Goal: Task Accomplishment & Management: Complete application form

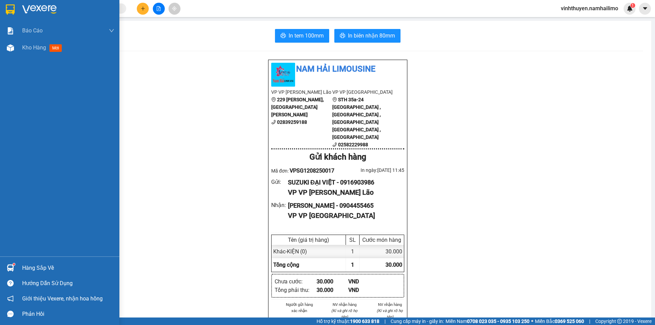
click at [16, 267] on div at bounding box center [10, 268] width 12 height 12
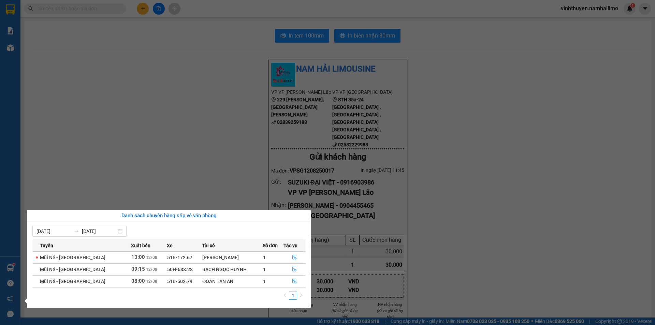
click at [159, 136] on section "Kết quả tìm kiếm ( 0 ) Bộ lọc No Data vinhthuyen.namhailimo 1 Báo cáo Báo cáo d…" at bounding box center [327, 162] width 655 height 325
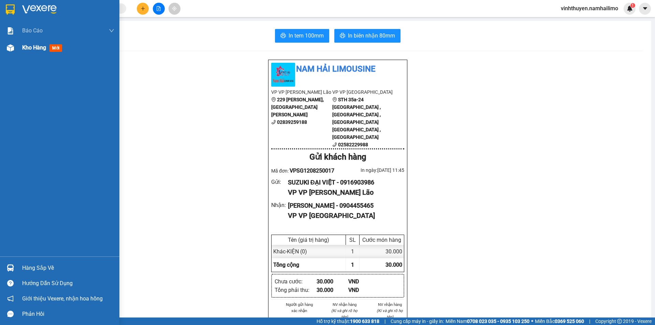
click at [26, 49] on span "Kho hàng" at bounding box center [34, 47] width 24 height 6
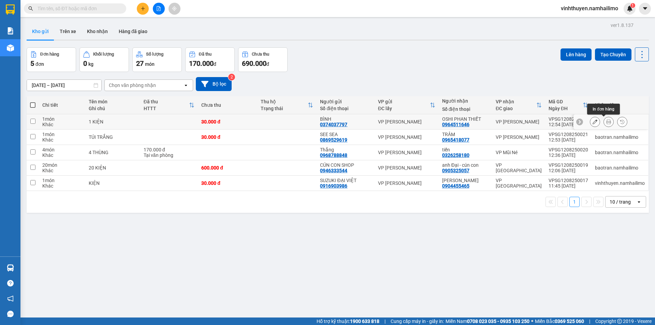
click at [605, 119] on button at bounding box center [609, 122] width 10 height 12
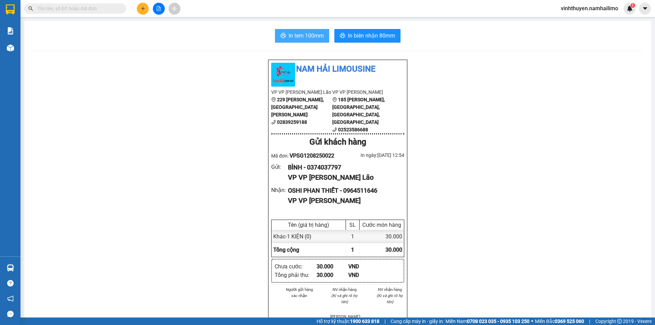
click at [318, 33] on span "In tem 100mm" at bounding box center [306, 35] width 35 height 9
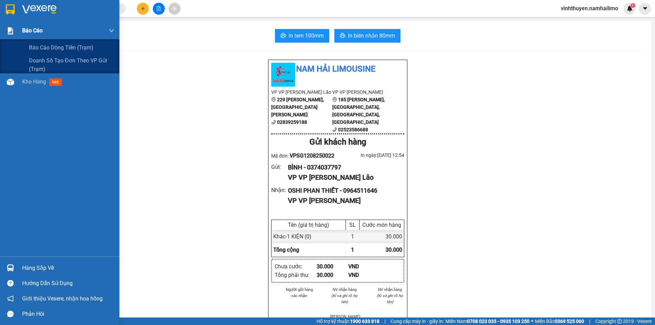
click at [15, 32] on div at bounding box center [10, 31] width 12 height 12
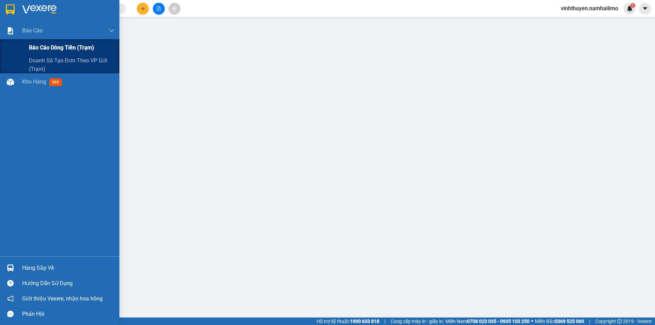
click at [32, 47] on span "Báo cáo dòng tiền (trạm)" at bounding box center [61, 47] width 65 height 9
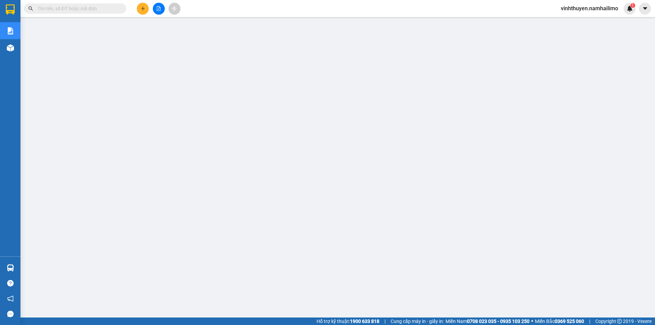
click at [590, 8] on span "vinhthuyen.namhailimo" at bounding box center [590, 8] width 68 height 9
click at [577, 23] on span "Đăng xuất" at bounding box center [592, 21] width 54 height 8
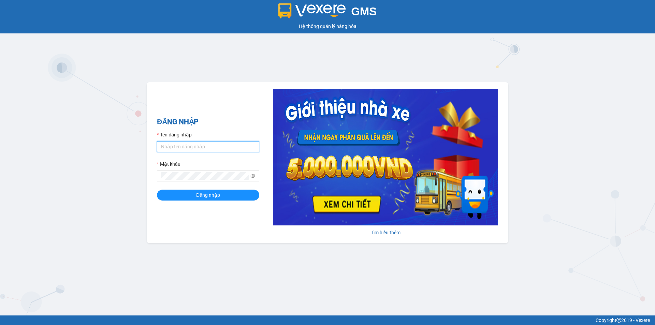
click at [210, 143] on input "Tên đăng nhập" at bounding box center [208, 146] width 102 height 11
type input "baotran.namhailimo"
click at [157, 190] on button "Đăng nhập" at bounding box center [208, 195] width 102 height 11
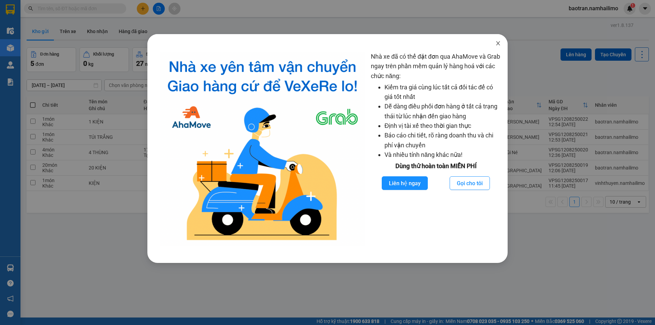
click at [500, 44] on icon "close" at bounding box center [497, 43] width 5 height 5
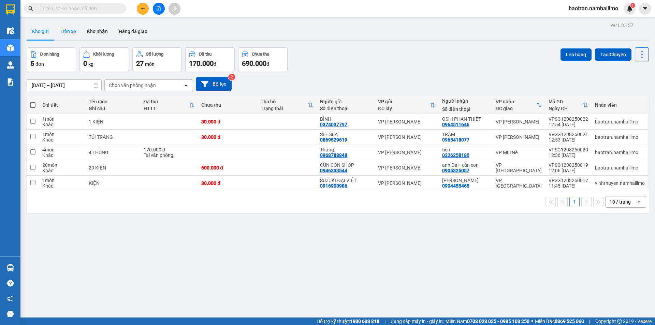
click at [75, 31] on button "Trên xe" at bounding box center [67, 31] width 27 height 16
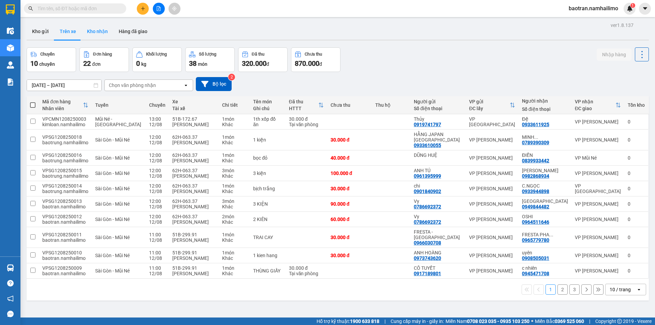
click at [97, 30] on button "Kho nhận" at bounding box center [98, 31] width 32 height 16
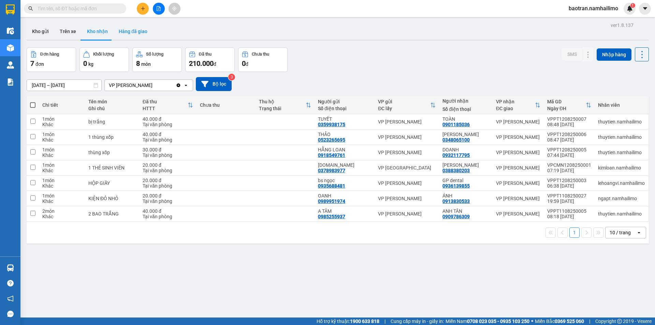
click at [126, 25] on button "Hàng đã giao" at bounding box center [133, 31] width 40 height 16
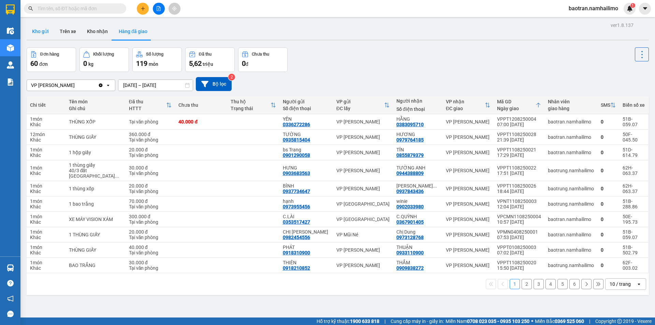
click at [35, 33] on button "Kho gửi" at bounding box center [41, 31] width 28 height 16
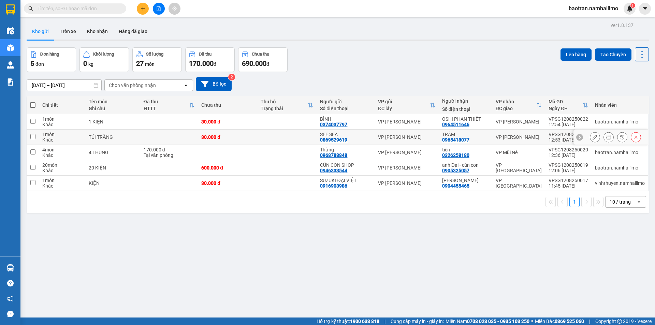
click at [606, 138] on icon at bounding box center [608, 137] width 5 height 5
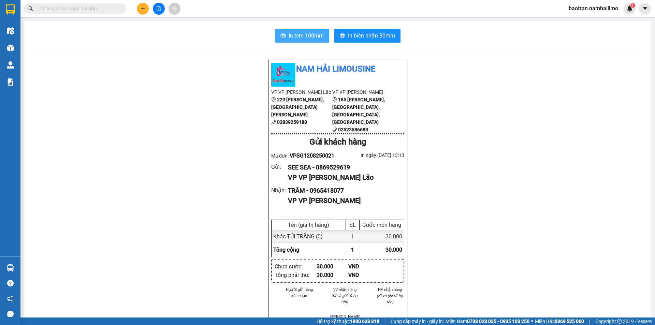
click at [299, 37] on span "In tem 100mm" at bounding box center [306, 35] width 35 height 9
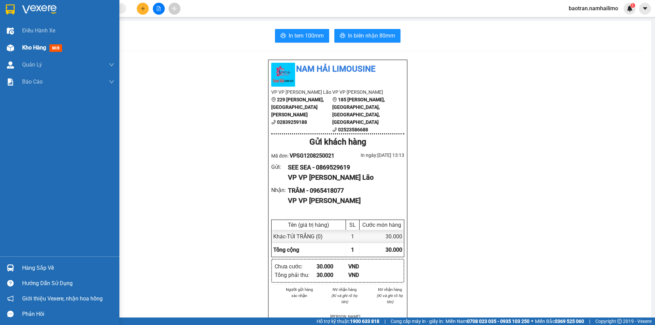
click at [13, 45] on img at bounding box center [10, 47] width 7 height 7
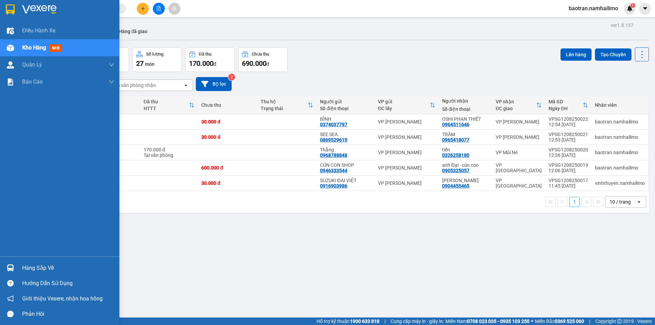
click at [35, 266] on div "Hàng sắp về" at bounding box center [68, 268] width 92 height 10
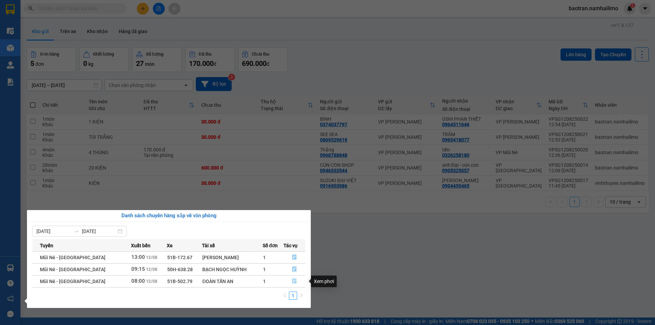
click at [293, 282] on icon "file-done" at bounding box center [294, 281] width 4 height 5
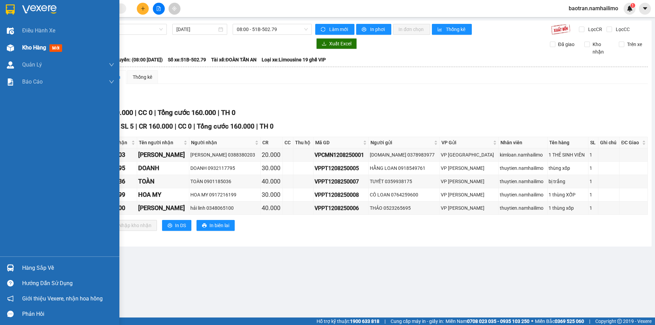
click at [18, 51] on div "Kho hàng mới" at bounding box center [59, 47] width 119 height 17
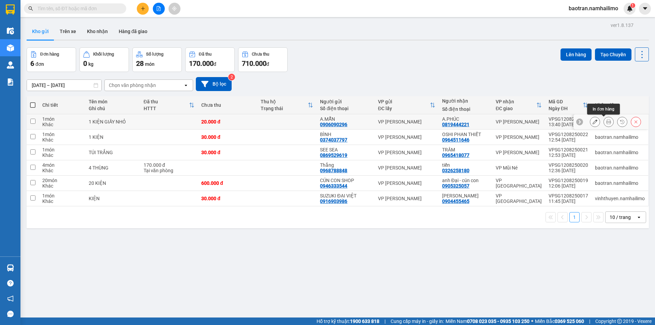
click at [604, 122] on button at bounding box center [609, 122] width 10 height 12
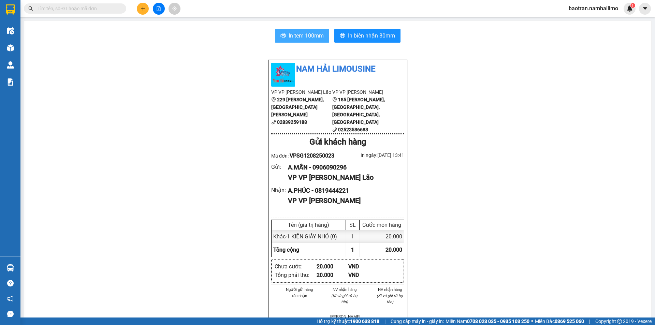
click at [319, 39] on span "In tem 100mm" at bounding box center [306, 35] width 35 height 9
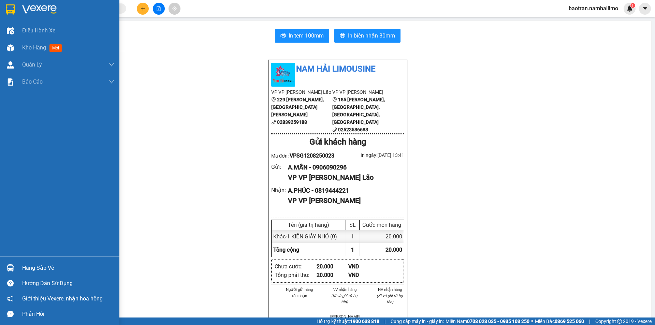
drag, startPoint x: 69, startPoint y: 333, endPoint x: 70, endPoint y: 336, distance: 3.5
drag, startPoint x: 70, startPoint y: 336, endPoint x: 12, endPoint y: 247, distance: 106.4
click at [3, 219] on div "Điều hành xe Kho hàng mới Quản Lý Quản lý chuyến Quản lý khách hàng Quản lý khá…" at bounding box center [59, 139] width 119 height 234
click at [45, 268] on div "Hàng sắp về" at bounding box center [68, 268] width 92 height 10
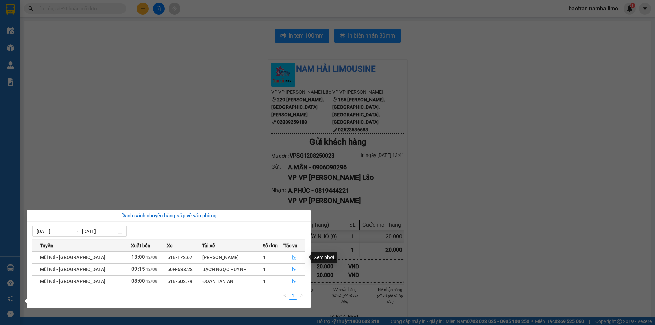
click at [296, 258] on button "button" at bounding box center [294, 257] width 21 height 11
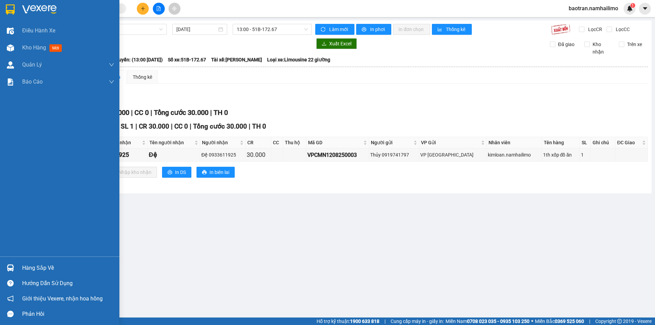
click at [40, 265] on div "Hàng sắp về" at bounding box center [68, 268] width 92 height 10
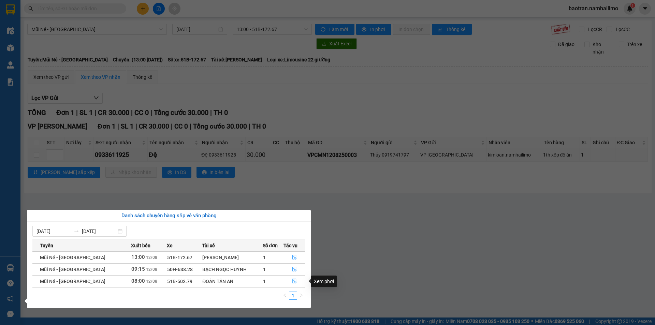
click at [293, 282] on icon "file-done" at bounding box center [294, 281] width 4 height 5
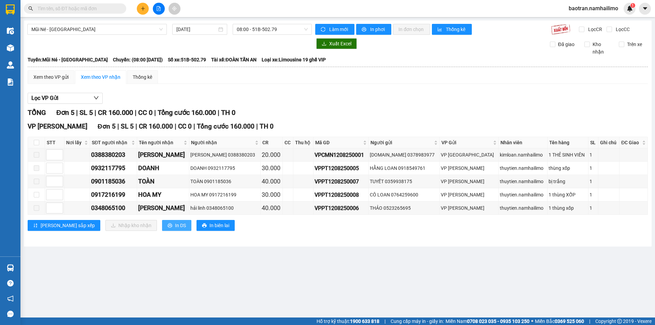
click at [175, 229] on span "In DS" at bounding box center [180, 226] width 11 height 8
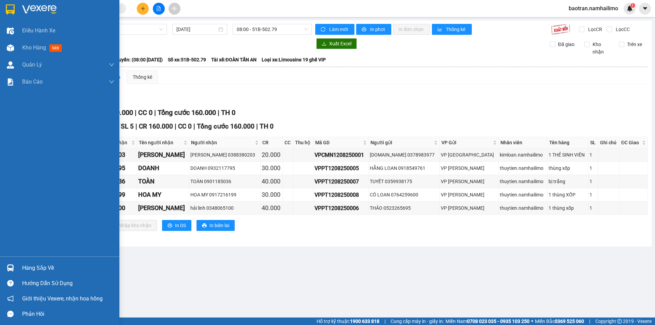
click at [43, 268] on div "Hàng sắp về" at bounding box center [68, 268] width 92 height 10
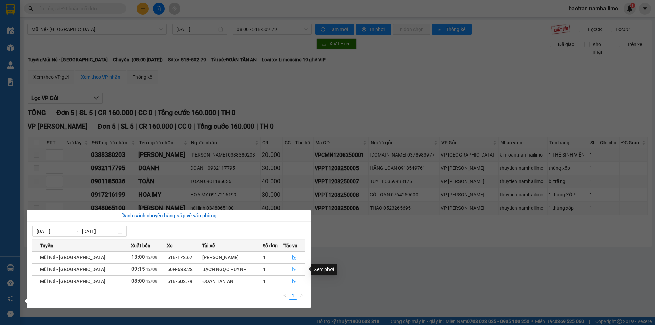
click at [293, 268] on icon "file-done" at bounding box center [294, 269] width 4 height 5
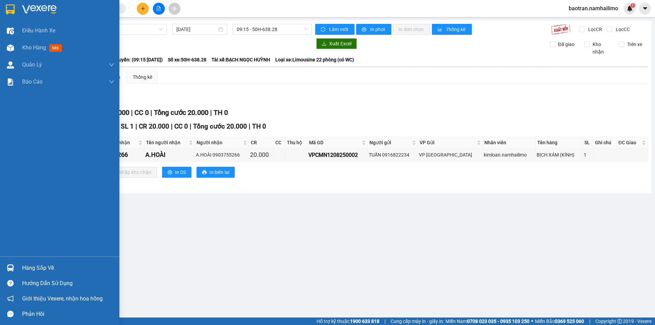
click at [41, 268] on div "Hàng sắp về" at bounding box center [68, 268] width 92 height 10
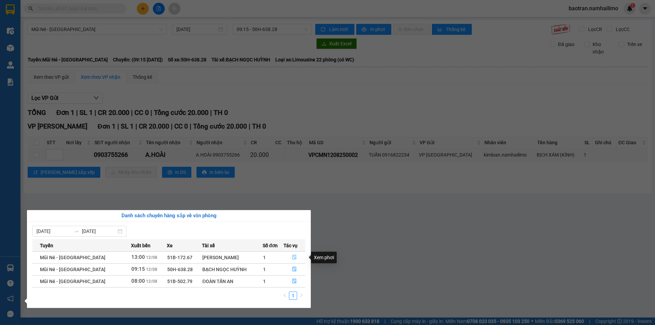
click at [293, 256] on icon "file-done" at bounding box center [294, 257] width 5 height 5
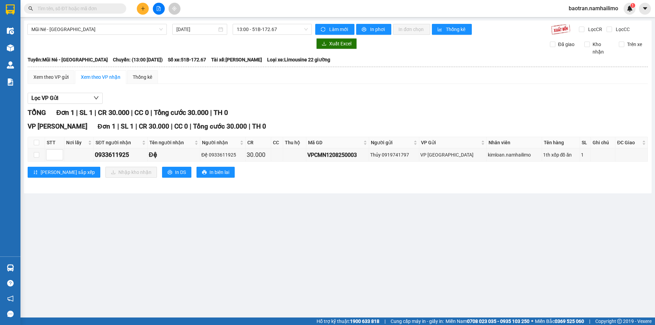
click at [43, 270] on main "Mũi Né - Sài Gòn 12/08/2025 13:00 - 51B-172.67 Làm mới In phơi In đơn chọn Thốn…" at bounding box center [327, 159] width 655 height 318
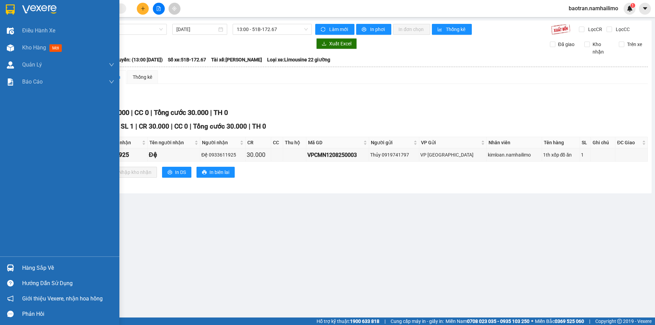
click at [17, 264] on div "Hàng sắp về" at bounding box center [59, 267] width 119 height 15
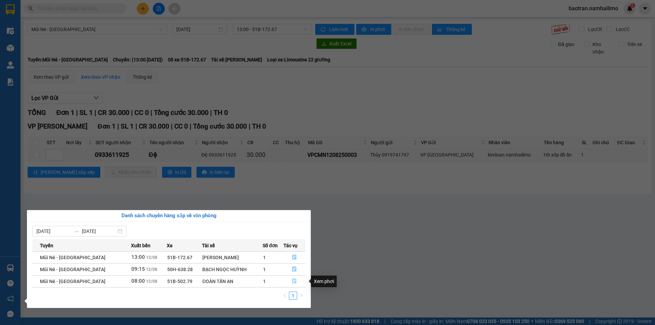
click at [292, 281] on icon "file-done" at bounding box center [294, 281] width 4 height 5
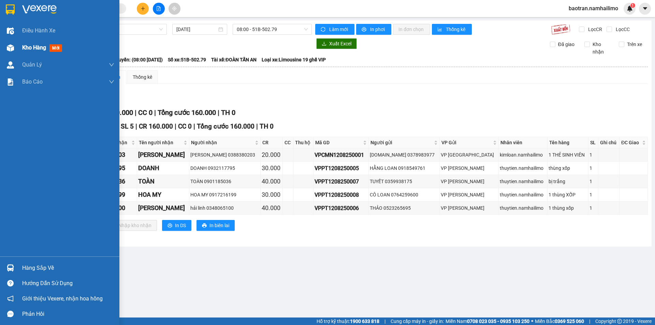
click at [3, 52] on div "Kho hàng mới" at bounding box center [59, 47] width 119 height 17
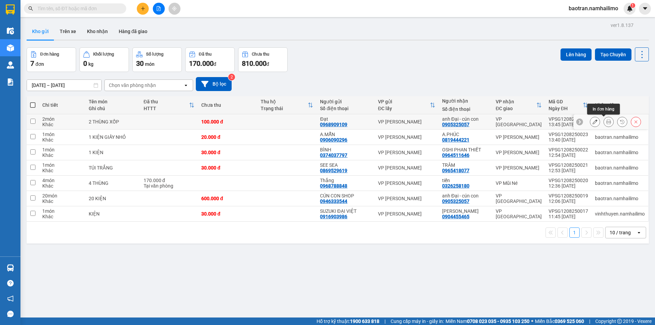
click at [608, 120] on div at bounding box center [609, 122] width 10 height 10
click at [606, 123] on icon at bounding box center [608, 121] width 5 height 5
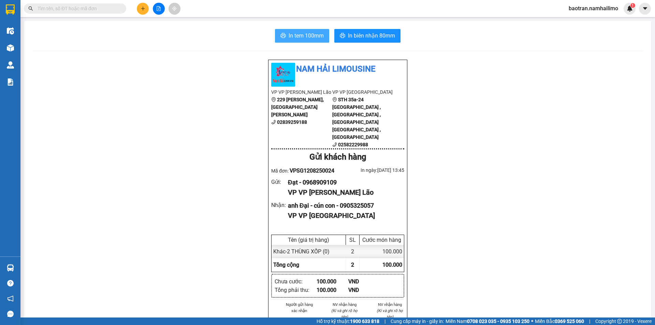
drag, startPoint x: 319, startPoint y: 33, endPoint x: 322, endPoint y: 36, distance: 3.6
click at [322, 36] on button "In tem 100mm" at bounding box center [302, 36] width 54 height 14
click at [584, 12] on span "baotran.namhailimo" at bounding box center [593, 8] width 60 height 9
click at [587, 26] on li "Đăng xuất" at bounding box center [593, 21] width 61 height 11
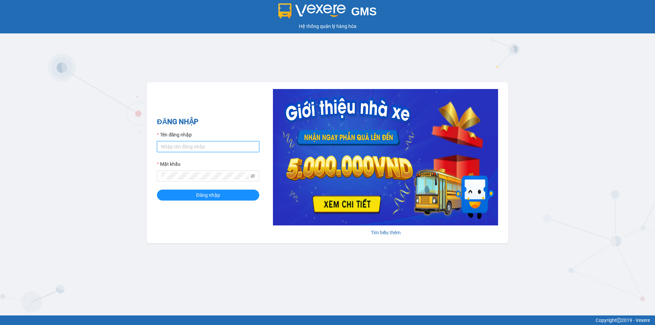
click at [218, 150] on input "Tên đăng nhập" at bounding box center [208, 146] width 102 height 11
type input "thien.namhailimo"
click at [221, 182] on span at bounding box center [208, 176] width 102 height 11
click at [157, 190] on button "Đăng nhập" at bounding box center [208, 195] width 102 height 11
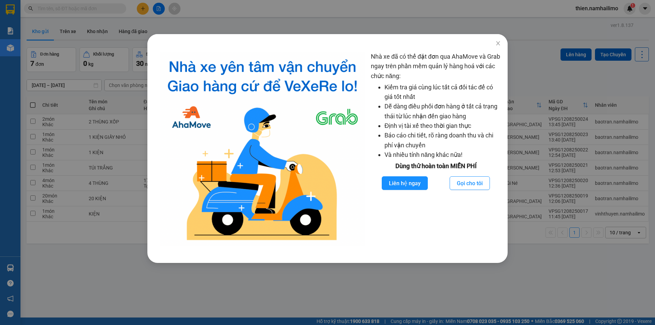
drag, startPoint x: 314, startPoint y: 15, endPoint x: 274, endPoint y: 13, distance: 39.7
click at [300, 12] on div "Nhà xe đã có thể đặt đơn qua AhaMove và Grab ngay trên phần mềm quản lý hàng ho…" at bounding box center [327, 162] width 655 height 325
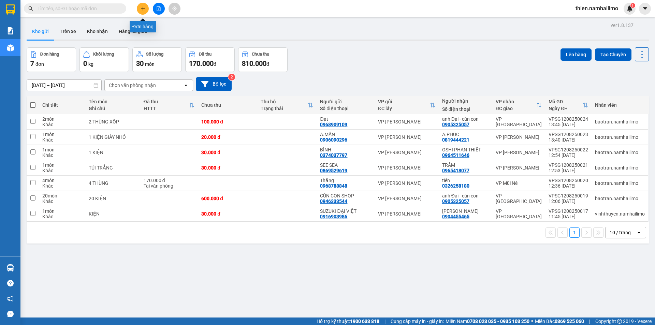
click at [145, 8] on icon "plus" at bounding box center [143, 8] width 5 height 5
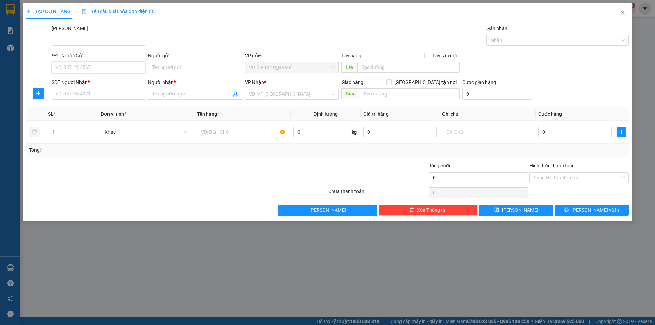
click at [127, 66] on input "SĐT Người Gửi" at bounding box center [99, 67] width 94 height 11
click at [127, 67] on input "SĐT Người Gửi" at bounding box center [99, 67] width 94 height 11
click at [75, 81] on div "0936139855 - GP dental" at bounding box center [99, 81] width 86 height 8
type input "0936139855"
type input "GP dental"
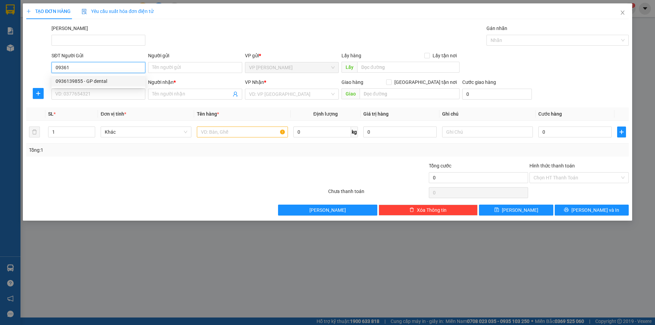
type input "0935688481"
type input "bs ngọc"
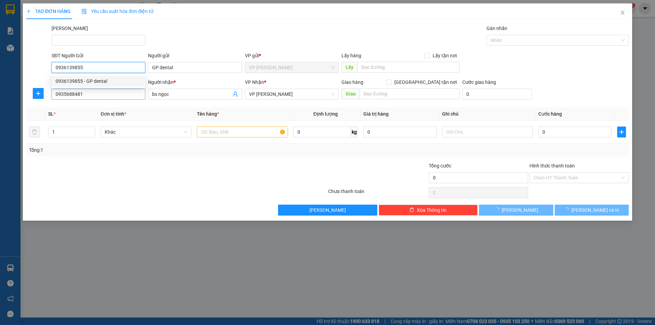
type input "20.000"
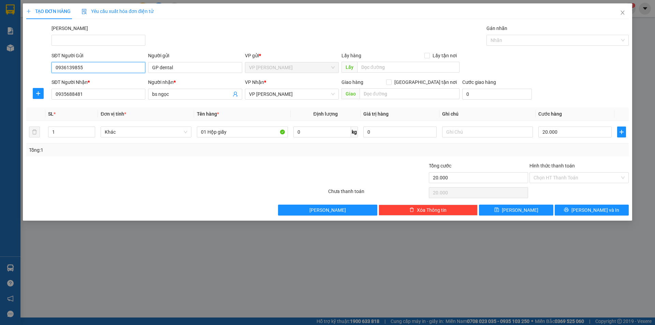
type input "0936139855"
click at [566, 184] on div "Hình thức thanh toán Chọn HT Thanh Toán" at bounding box center [579, 174] width 99 height 24
click at [566, 181] on input "Hình thức thanh toán" at bounding box center [577, 178] width 86 height 10
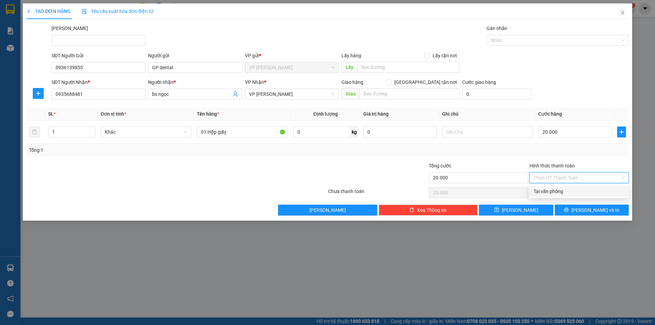
click at [561, 191] on div "Tại văn phòng" at bounding box center [579, 192] width 91 height 8
type input "0"
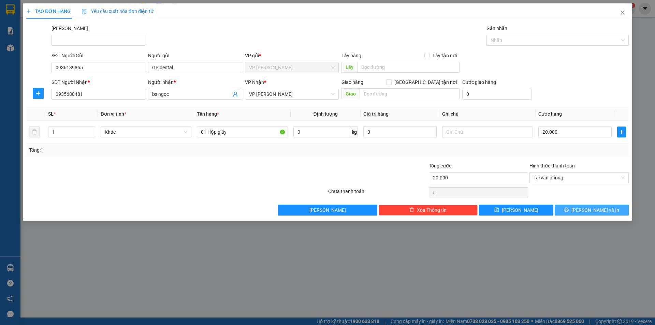
click at [576, 210] on button "[PERSON_NAME] và In" at bounding box center [592, 210] width 74 height 11
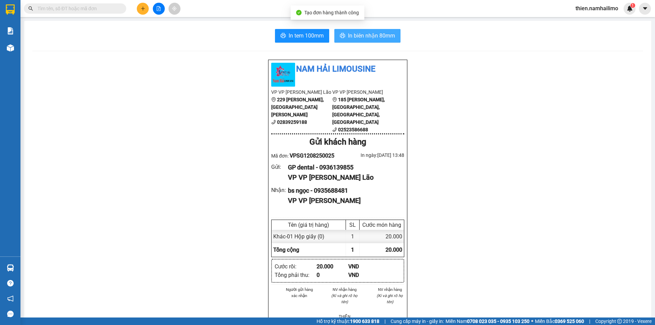
click at [377, 42] on button "In biên nhận 80mm" at bounding box center [367, 36] width 66 height 14
click at [376, 39] on span "In biên nhận 80mm" at bounding box center [371, 35] width 47 height 9
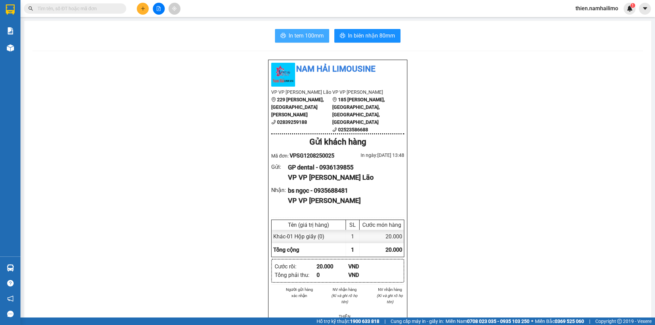
click at [281, 40] on button "In tem 100mm" at bounding box center [302, 36] width 54 height 14
click at [605, 10] on span "thien.namhailimo" at bounding box center [597, 8] width 54 height 9
click at [602, 21] on span "Đăng xuất" at bounding box center [599, 21] width 39 height 8
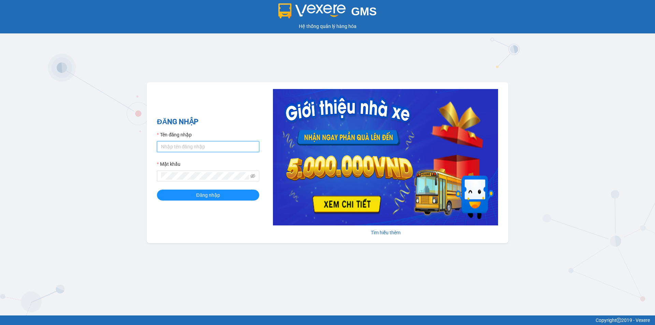
click at [185, 149] on input "Tên đăng nhập" at bounding box center [208, 146] width 102 height 11
type input "anhkha.namhailimo"
click at [157, 190] on button "Đăng nhập" at bounding box center [208, 195] width 102 height 11
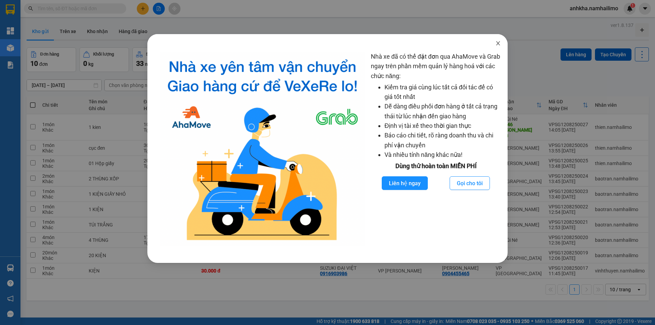
click at [495, 43] on span "Close" at bounding box center [498, 43] width 19 height 19
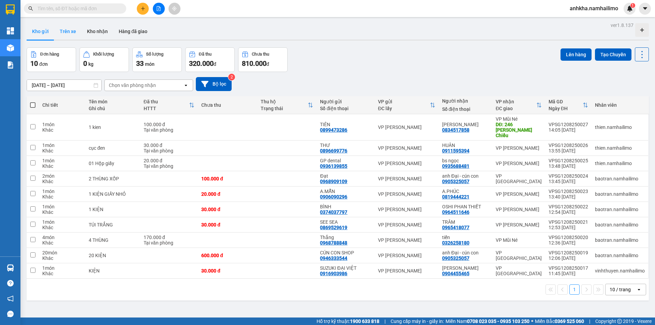
click at [71, 32] on button "Trên xe" at bounding box center [67, 31] width 27 height 16
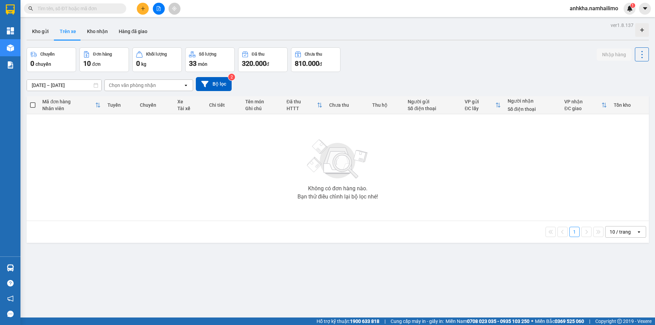
click at [56, 9] on input "text" at bounding box center [78, 9] width 81 height 8
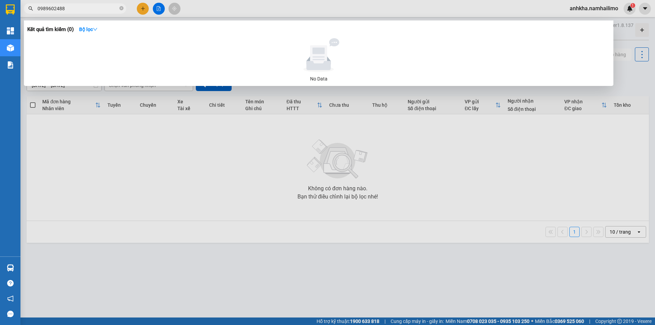
type input "0989602488"
click at [276, 245] on div at bounding box center [327, 162] width 655 height 325
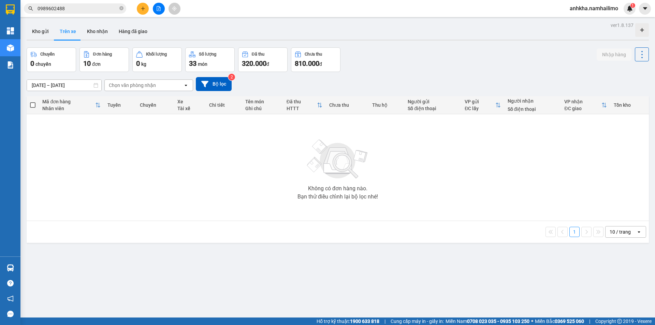
click at [138, 10] on button at bounding box center [143, 9] width 12 height 12
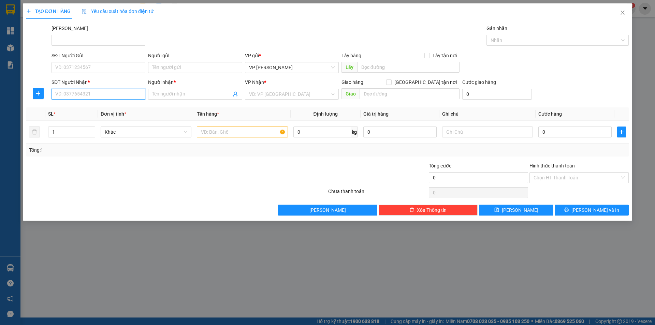
click at [84, 98] on input "SĐT Người Nhận *" at bounding box center [99, 94] width 94 height 11
type input "8"
type input "0398882871"
click at [181, 89] on span at bounding box center [195, 94] width 94 height 11
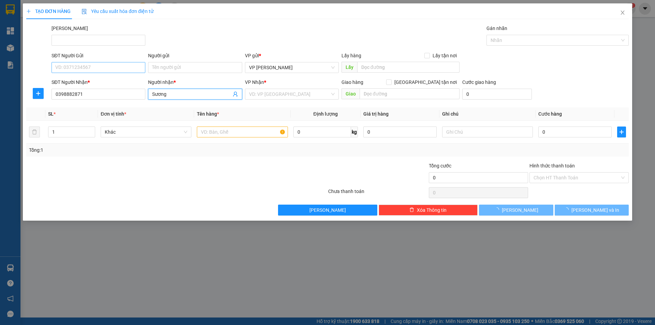
type input "Sương"
click at [75, 69] on input "SĐT Người Gửi" at bounding box center [99, 67] width 94 height 11
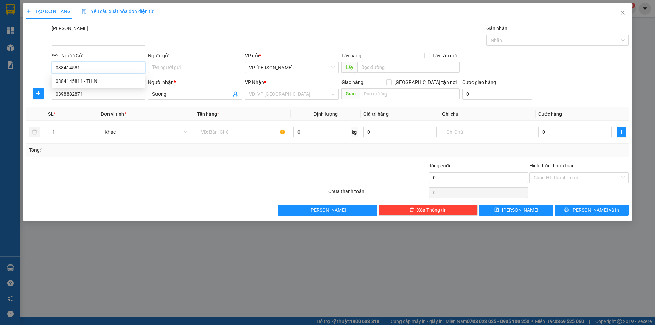
type input "0384145811"
click at [83, 81] on div "0384145811 - THỊNH" at bounding box center [99, 81] width 86 height 8
type input "THỊNH"
type input "250.000"
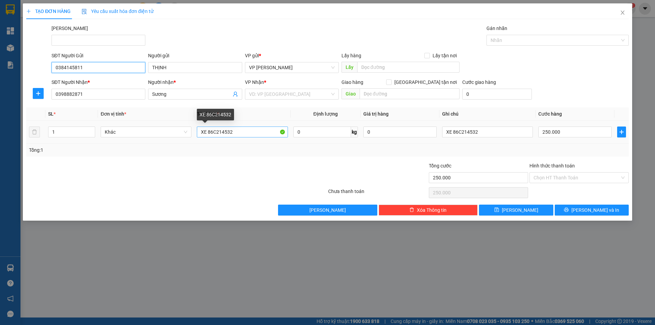
type input "0384145811"
drag, startPoint x: 240, startPoint y: 134, endPoint x: 200, endPoint y: 135, distance: 39.6
click at [200, 135] on input "XE 86C214532" at bounding box center [242, 132] width 91 height 11
type input "phong bi"
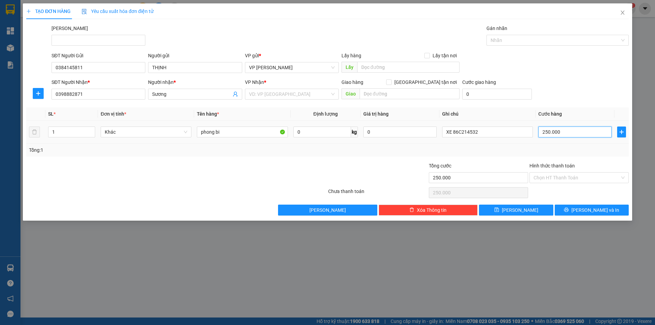
click at [552, 136] on input "250.000" at bounding box center [574, 132] width 73 height 11
type input "2"
type input "20"
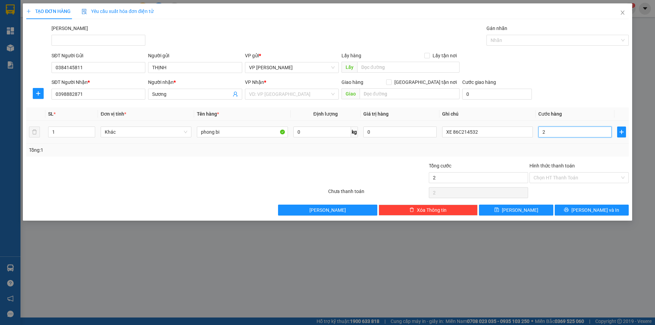
type input "20"
type input "20.000"
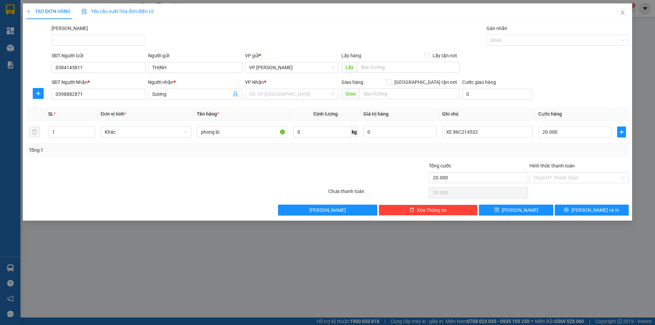
click at [572, 109] on th "Cước hàng" at bounding box center [575, 113] width 79 height 13
drag, startPoint x: 482, startPoint y: 129, endPoint x: 408, endPoint y: 137, distance: 74.8
click at [408, 137] on tr "1 Khác phong bi 0 kg 0 XE 86C214532 20.000" at bounding box center [327, 132] width 603 height 23
click at [277, 98] on input "search" at bounding box center [289, 94] width 81 height 10
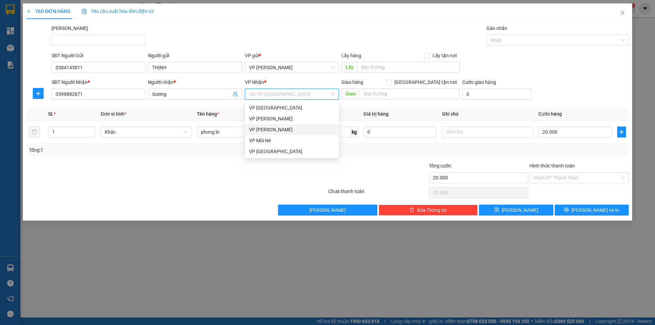
click at [265, 133] on div "VP [PERSON_NAME]" at bounding box center [292, 129] width 94 height 11
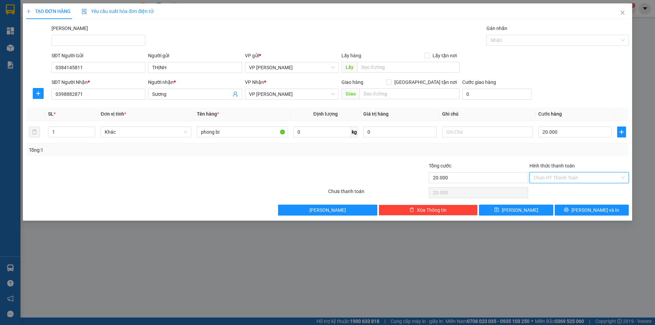
drag, startPoint x: 552, startPoint y: 173, endPoint x: 554, endPoint y: 188, distance: 15.4
click at [552, 174] on input "Hình thức thanh toán" at bounding box center [577, 178] width 86 height 10
click at [554, 192] on div "Tại văn phòng" at bounding box center [579, 192] width 91 height 8
type input "0"
click at [575, 209] on button "[PERSON_NAME] và In" at bounding box center [592, 210] width 74 height 11
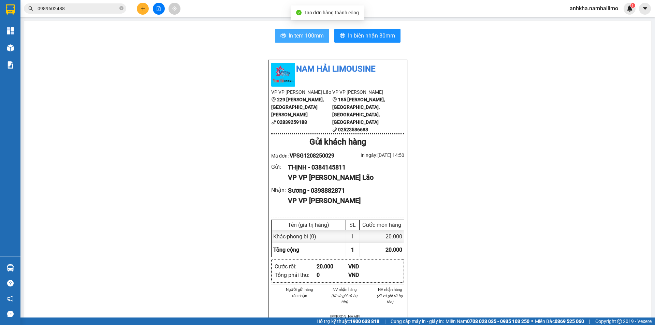
click at [309, 40] on span "In tem 100mm" at bounding box center [306, 35] width 35 height 9
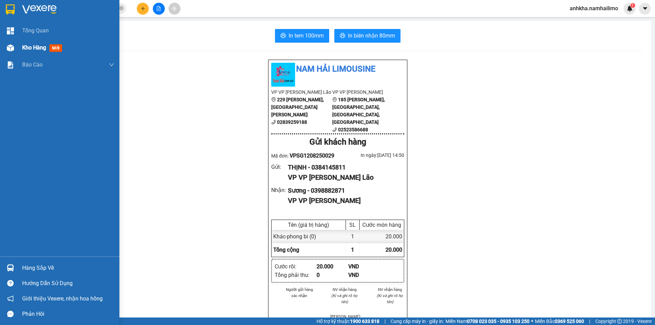
click at [9, 52] on div at bounding box center [10, 48] width 12 height 12
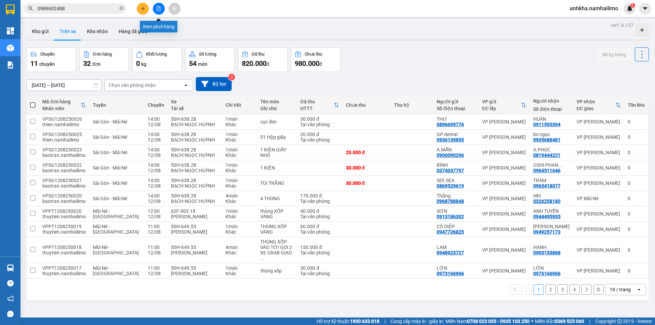
click at [145, 9] on icon "plus" at bounding box center [143, 8] width 5 height 5
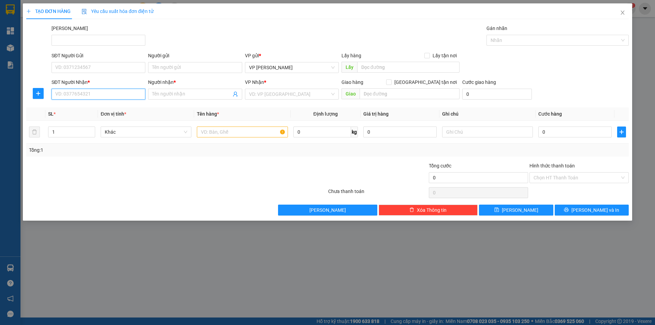
click at [103, 95] on input "SĐT Người Nhận *" at bounding box center [99, 94] width 94 height 11
click at [85, 109] on div "0933013761 - Đan" at bounding box center [99, 108] width 86 height 8
type input "0933013761"
type input "Đan"
type input "40.000"
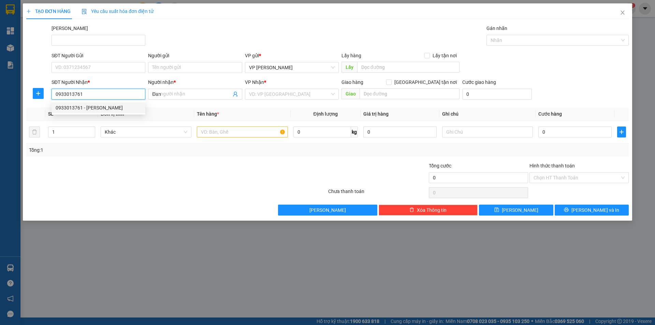
type input "40.000"
type input "0933013761"
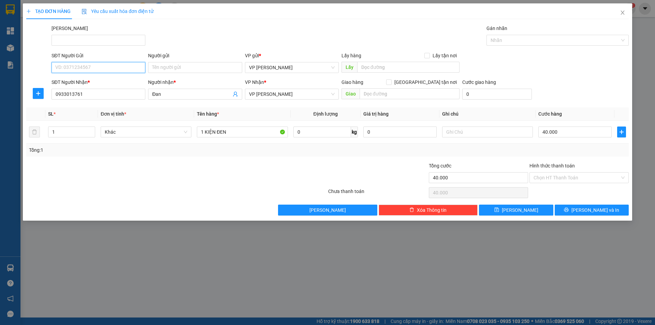
click at [78, 70] on input "SĐT Người Gửi" at bounding box center [99, 67] width 94 height 11
click at [92, 103] on div "0918510179 - TIÊN - UP" at bounding box center [99, 103] width 86 height 8
type input "0918510179"
type input "TIÊN - UP"
type input "120.000"
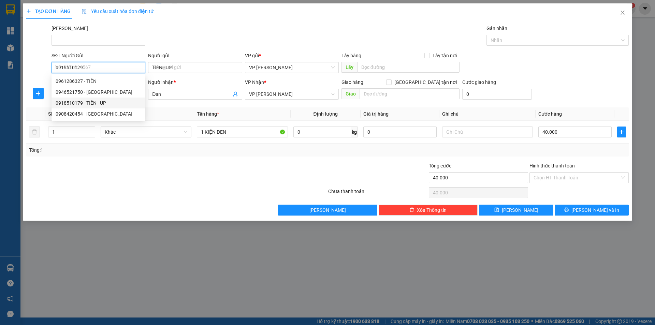
type input "120.000"
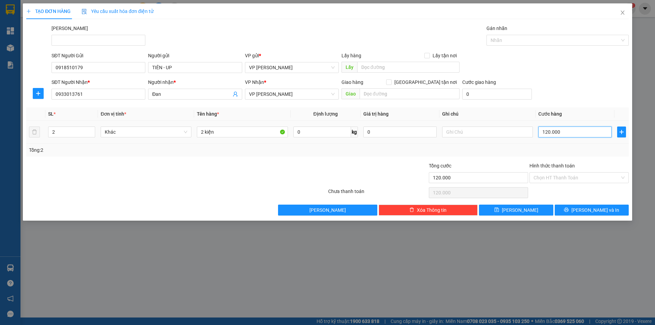
click at [550, 128] on input "120.000" at bounding box center [574, 132] width 73 height 11
type input "5"
type input "50"
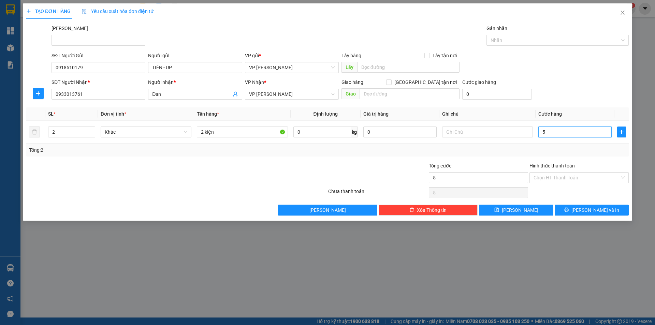
type input "50"
type input "50.000"
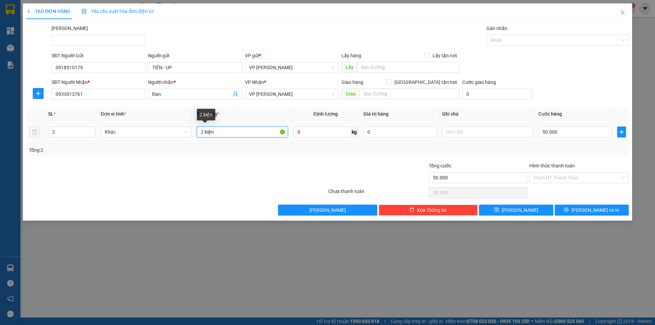
drag, startPoint x: 198, startPoint y: 130, endPoint x: 194, endPoint y: 130, distance: 4.1
click at [194, 130] on td "2 kiện" at bounding box center [242, 132] width 96 height 23
type input "1 kiện"
type input "1"
click at [91, 135] on icon "down" at bounding box center [91, 134] width 2 height 2
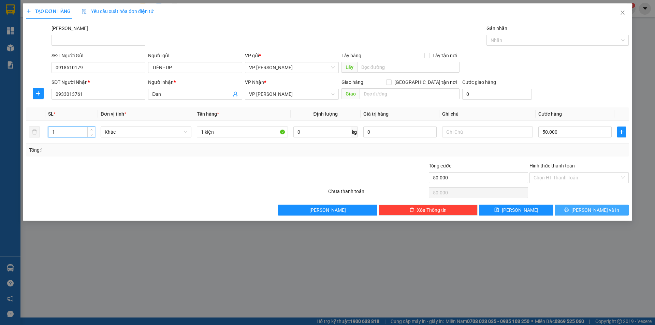
click at [560, 206] on button "[PERSON_NAME] và In" at bounding box center [592, 210] width 74 height 11
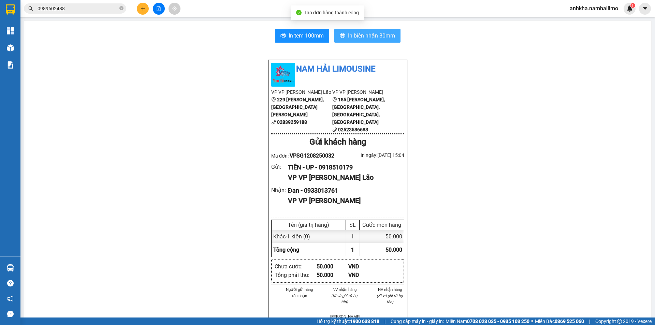
click at [387, 30] on button "In biên nhận 80mm" at bounding box center [367, 36] width 66 height 14
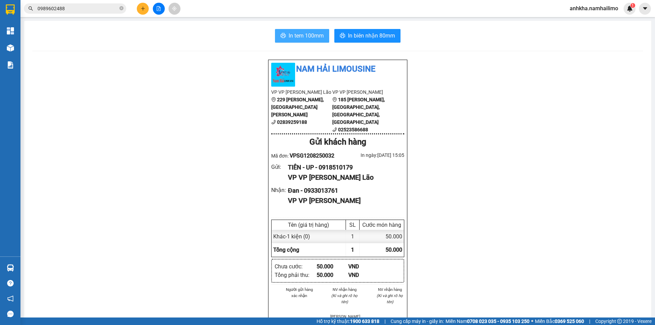
click at [315, 33] on span "In tem 100mm" at bounding box center [306, 35] width 35 height 9
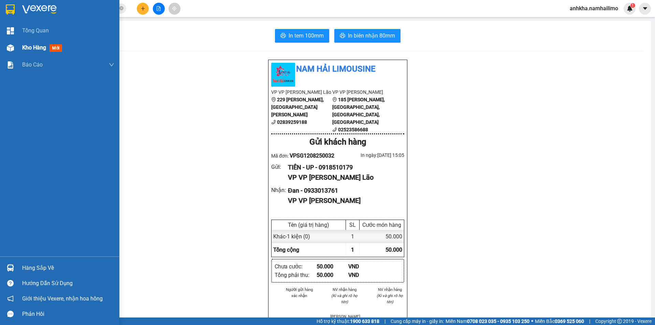
click at [19, 48] on div "Kho hàng mới" at bounding box center [59, 47] width 119 height 17
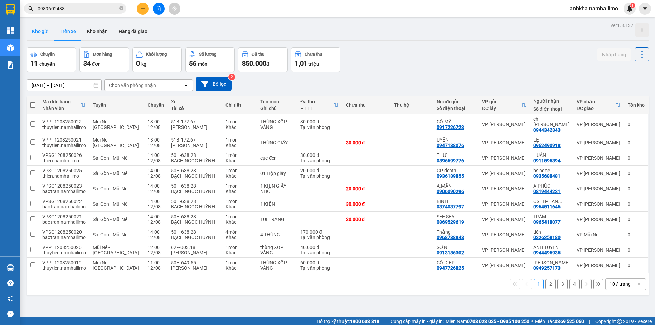
click at [43, 33] on button "Kho gửi" at bounding box center [41, 31] width 28 height 16
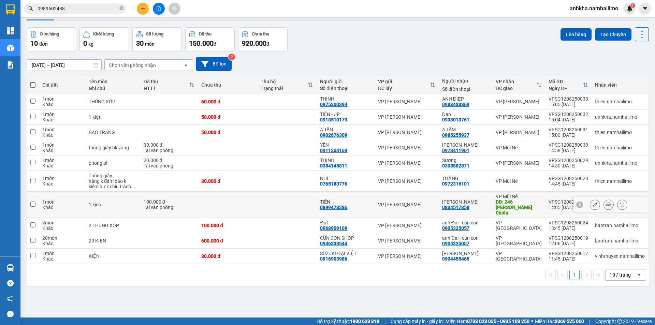
scroll to position [31, 0]
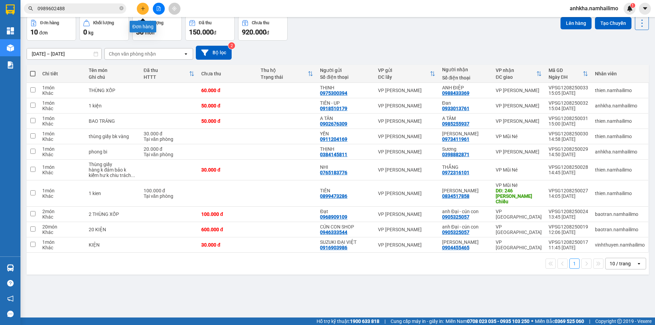
click at [144, 9] on icon "plus" at bounding box center [143, 8] width 5 height 5
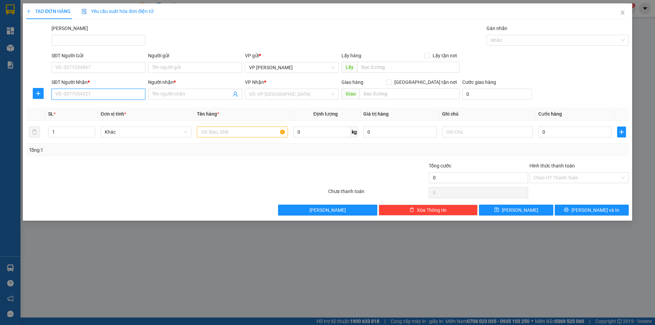
click at [101, 92] on input "SĐT Người Nhận *" at bounding box center [99, 94] width 94 height 11
click at [70, 104] on div "0905325057 - anh Đại - cún con" at bounding box center [99, 108] width 86 height 8
type input "0905325057"
type input "anh Đại - cún con"
type input "100.000"
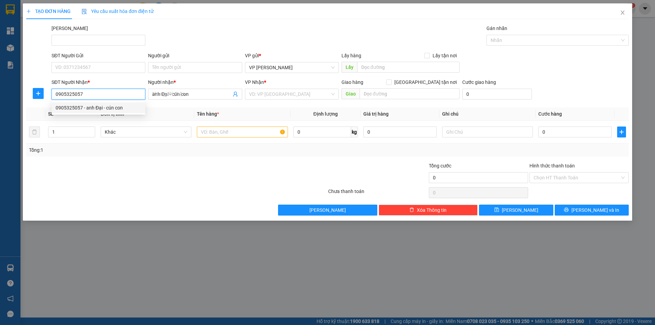
type input "100.000"
drag, startPoint x: 95, startPoint y: 96, endPoint x: 35, endPoint y: 110, distance: 60.8
click at [36, 110] on div "Transit Pickup Surcharge Ids Transit Deliver Surcharge Ids Transit Deliver Surc…" at bounding box center [327, 120] width 603 height 191
click at [101, 108] on div "0907580057 - THANH HIỀN" at bounding box center [99, 108] width 86 height 8
type input "0907580057"
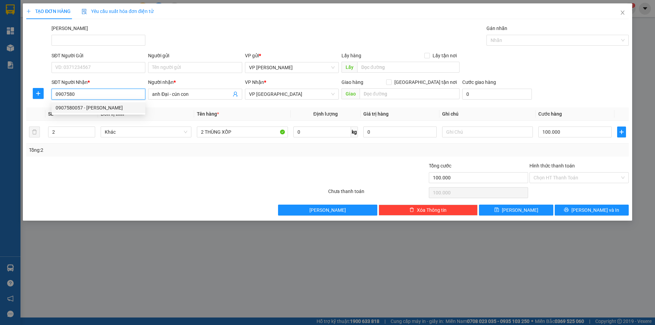
type input "THANH HIỀN"
type input "30.000"
type input "0907580057"
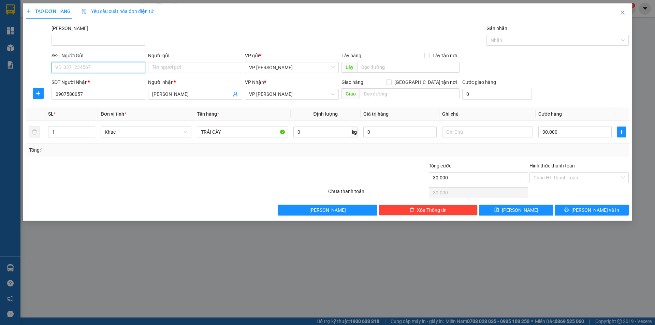
click at [100, 64] on input "SĐT Người Gửi" at bounding box center [99, 67] width 94 height 11
click at [95, 68] on input "SĐT Người Gửi" at bounding box center [99, 67] width 94 height 11
type input "0898025104"
click at [595, 211] on span "[PERSON_NAME] và In" at bounding box center [596, 210] width 48 height 8
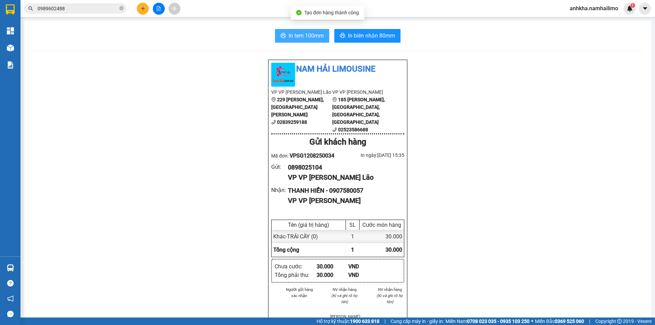
click at [306, 39] on span "In tem 100mm" at bounding box center [306, 35] width 35 height 9
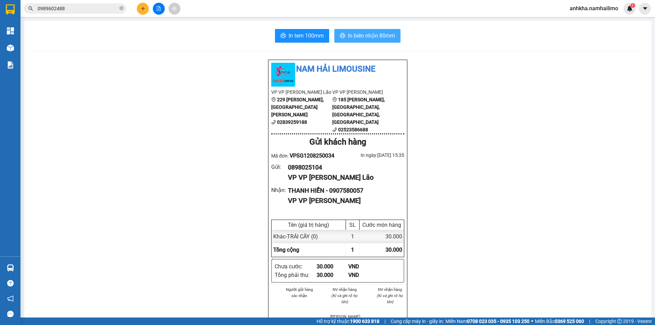
drag, startPoint x: 357, startPoint y: 24, endPoint x: 357, endPoint y: 31, distance: 6.8
click at [357, 25] on div "In tem 100mm In biên nhận 80mm Nam Hải Limousine VP VP Phạm Ngũ Lão 229 Phạm Ng…" at bounding box center [337, 317] width 627 height 593
click at [357, 33] on span "In biên nhận 80mm" at bounding box center [371, 35] width 47 height 9
click at [74, 6] on input "0989602488" at bounding box center [78, 9] width 81 height 8
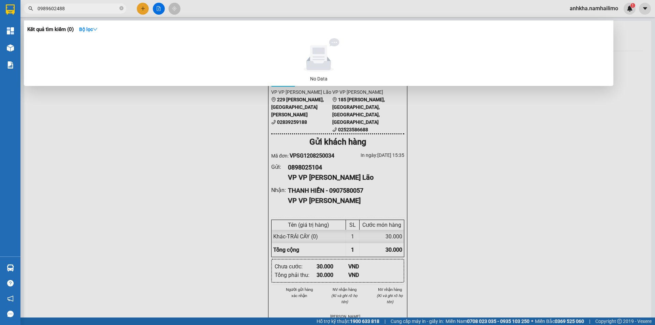
click at [74, 6] on input "0989602488" at bounding box center [78, 9] width 81 height 8
type input "trâ"
click at [122, 10] on icon "close-circle" at bounding box center [121, 8] width 4 height 4
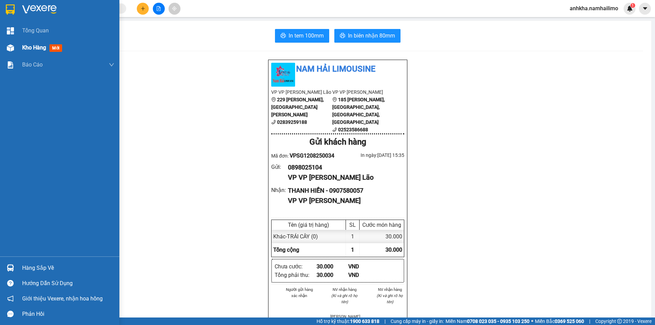
click at [21, 51] on div "Kho hàng mới" at bounding box center [59, 47] width 119 height 17
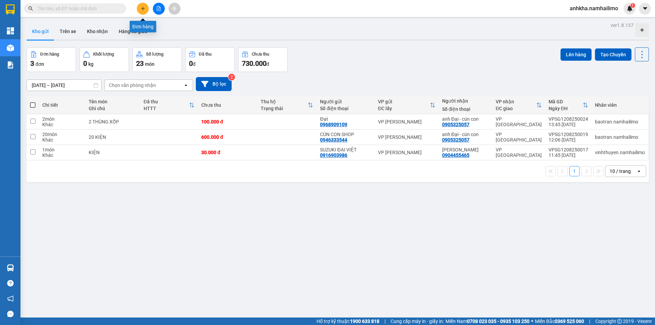
click at [138, 6] on button at bounding box center [143, 9] width 12 height 12
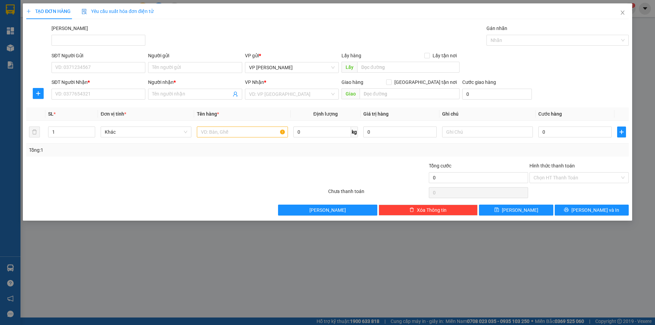
click at [99, 101] on div "SĐT Người Nhận * VD: 0377654321" at bounding box center [99, 90] width 94 height 24
click at [103, 94] on input "SĐT Người Nhận *" at bounding box center [99, 94] width 94 height 11
click at [75, 110] on div "0386303340 - Trang" at bounding box center [99, 108] width 86 height 8
type input "0386303340"
type input "Trang"
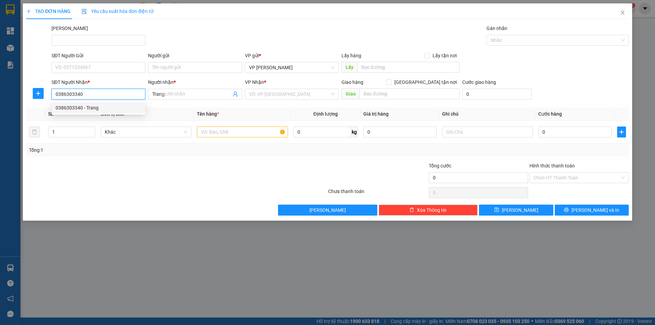
type input "40.000"
type input "0386303340"
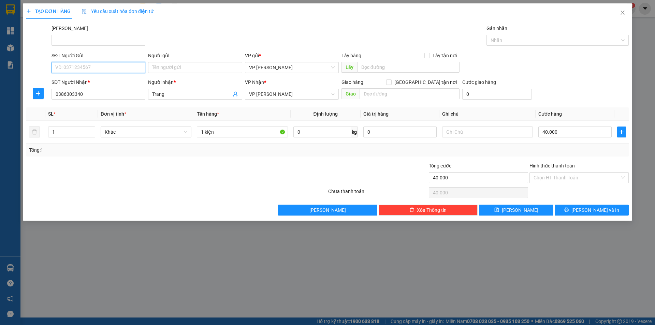
click at [104, 63] on input "SĐT Người Gửi" at bounding box center [99, 67] width 94 height 11
click at [96, 81] on div "0903083004 - PANDA" at bounding box center [99, 81] width 86 height 8
type input "0903083004"
type input "PANDA"
click at [551, 133] on input "40.000" at bounding box center [574, 132] width 73 height 11
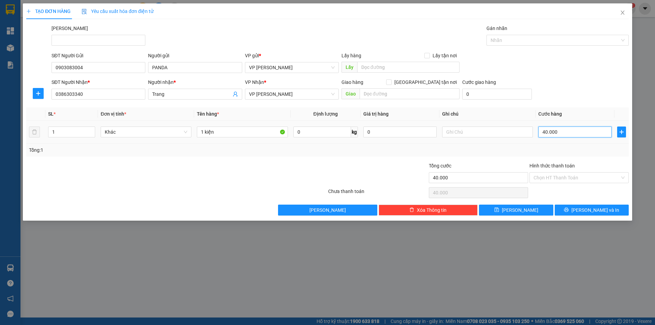
type input "8"
type input "80"
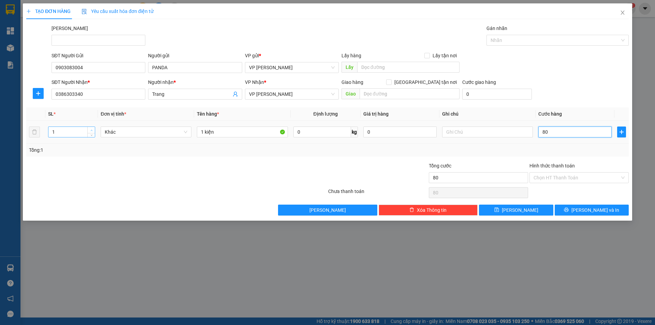
type input "80"
type input "80.000"
click at [89, 130] on span "Increase Value" at bounding box center [91, 130] width 8 height 6
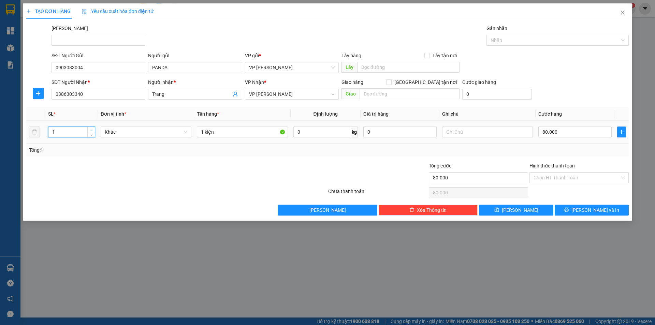
type input "2"
click at [90, 130] on icon "up" at bounding box center [91, 130] width 2 height 2
drag, startPoint x: 202, startPoint y: 130, endPoint x: 198, endPoint y: 130, distance: 4.1
click at [198, 130] on input "1 kiện" at bounding box center [242, 132] width 91 height 11
drag, startPoint x: 203, startPoint y: 129, endPoint x: 197, endPoint y: 129, distance: 6.5
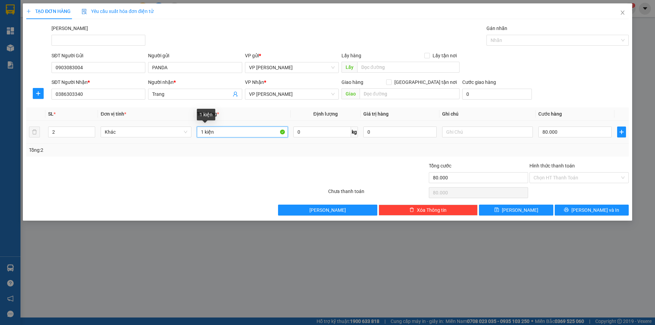
click at [197, 129] on td "1 kiện" at bounding box center [242, 132] width 96 height 23
type input "2 kiện"
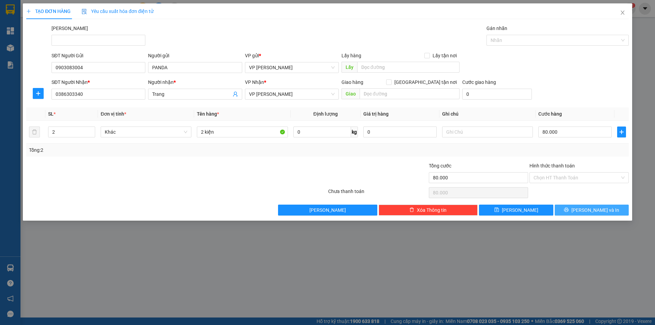
click at [600, 215] on button "[PERSON_NAME] và In" at bounding box center [592, 210] width 74 height 11
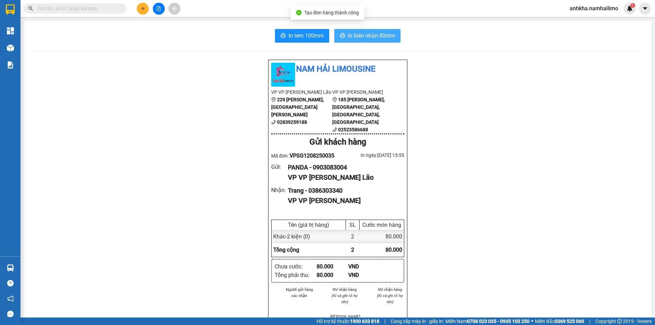
click at [348, 30] on button "In biên nhận 80mm" at bounding box center [367, 36] width 66 height 14
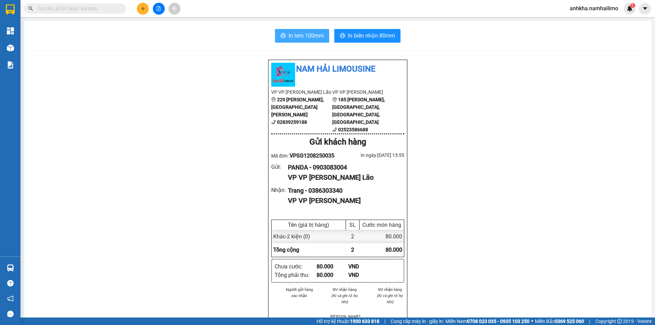
click at [282, 41] on button "In tem 100mm" at bounding box center [302, 36] width 54 height 14
click at [141, 11] on button at bounding box center [143, 9] width 12 height 12
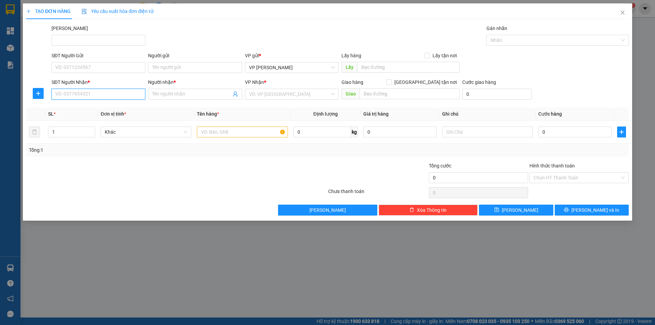
click at [114, 96] on input "SĐT Người Nhận *" at bounding box center [99, 94] width 94 height 11
click at [91, 112] on div "0337414707 - Chị Thy" at bounding box center [99, 107] width 94 height 11
type input "0337414707"
type input "Chị Thy"
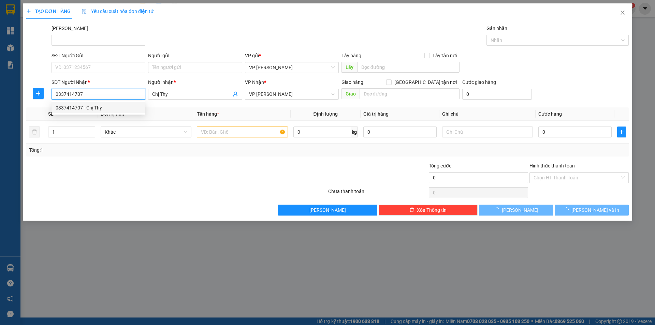
type input "80.000"
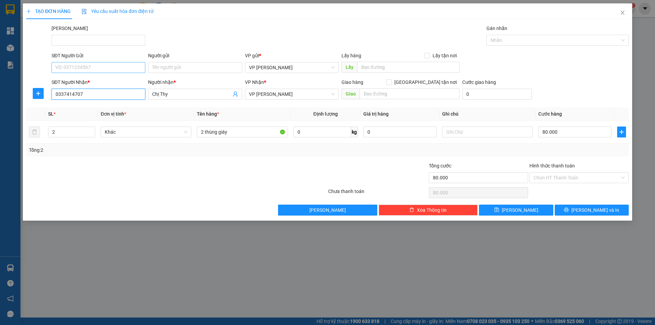
type input "0337414707"
click at [97, 71] on input "SĐT Người Gửi" at bounding box center [99, 67] width 94 height 11
click at [90, 84] on div "0903083004 - PANDA" at bounding box center [99, 81] width 86 height 8
type input "0903083004"
type input "PANDA"
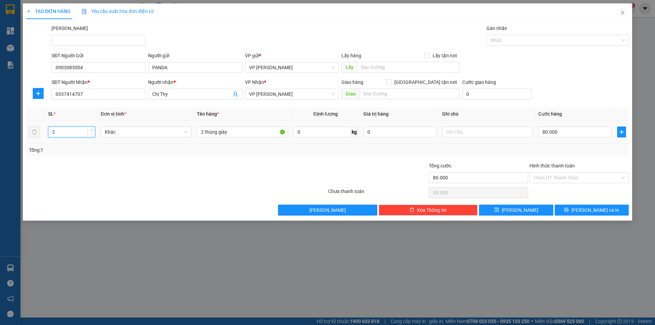
type input "1"
click at [91, 135] on icon "down" at bounding box center [91, 134] width 2 height 2
click at [556, 134] on input "80.000" at bounding box center [574, 132] width 73 height 11
type input "4"
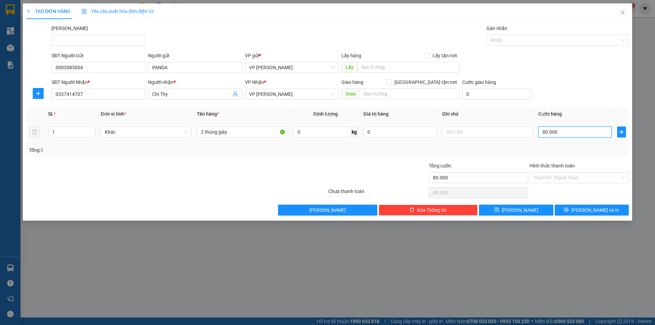
type input "4"
type input "40"
type input "40.000"
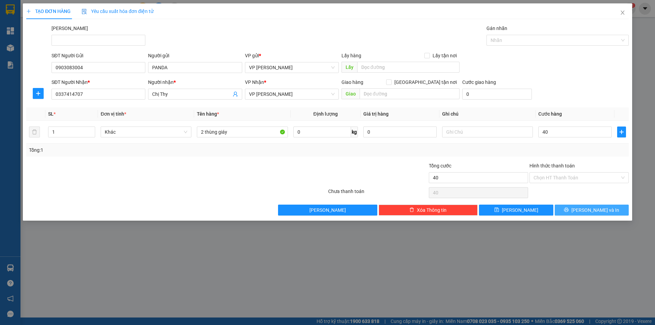
type input "40.000"
drag, startPoint x: 576, startPoint y: 206, endPoint x: 261, endPoint y: 120, distance: 326.5
click at [304, 132] on div "Transit Pickup Surcharge Ids Transit Deliver Surcharge Ids Transit Deliver Surc…" at bounding box center [327, 120] width 603 height 191
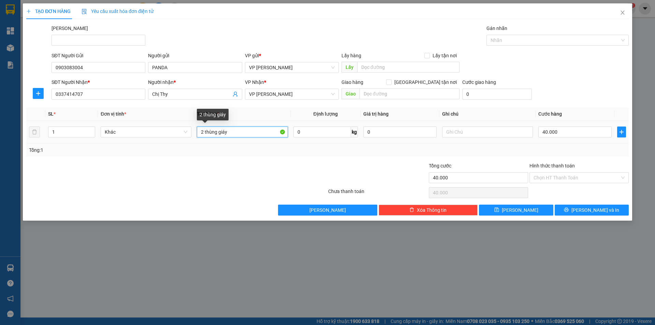
click at [200, 128] on input "2 thùng giáy" at bounding box center [242, 132] width 91 height 11
type input "1 thùng giáy"
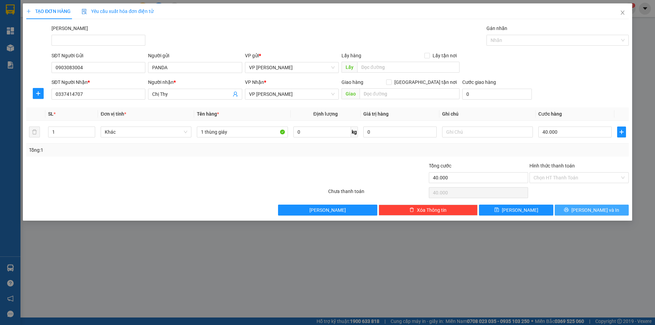
click at [584, 207] on button "[PERSON_NAME] và In" at bounding box center [592, 210] width 74 height 11
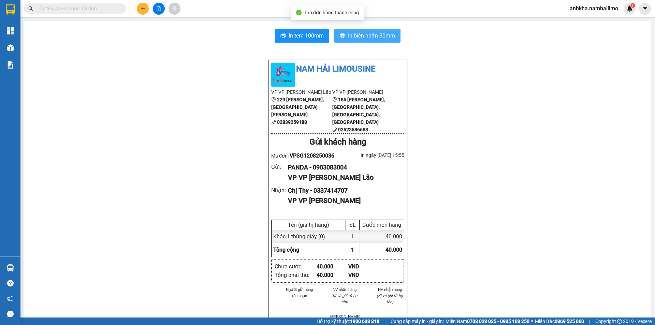
click at [350, 41] on button "In biên nhận 80mm" at bounding box center [367, 36] width 66 height 14
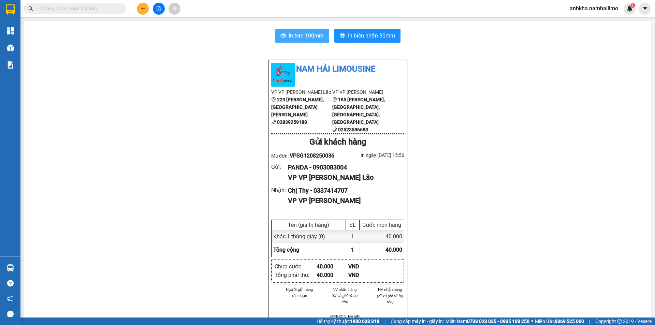
click at [297, 34] on span "In tem 100mm" at bounding box center [306, 35] width 35 height 9
click at [138, 9] on button at bounding box center [143, 9] width 12 height 12
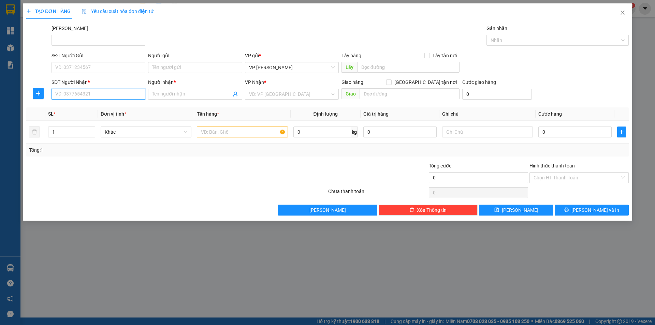
click at [95, 92] on input "SĐT Người Nhận *" at bounding box center [99, 94] width 94 height 11
click at [87, 106] on div "0937038738 - Hiền" at bounding box center [99, 108] width 86 height 8
type input "0937038738"
type input "Hiền"
type input "40.000"
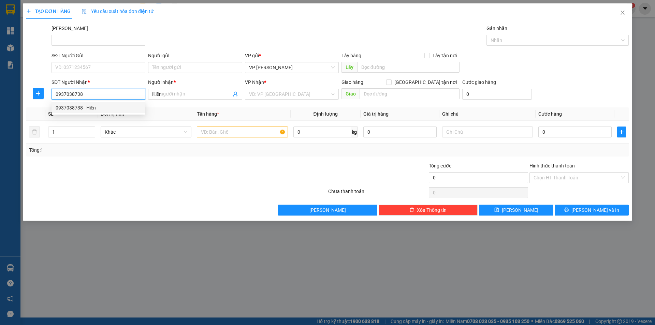
type input "40.000"
type input "0937038738"
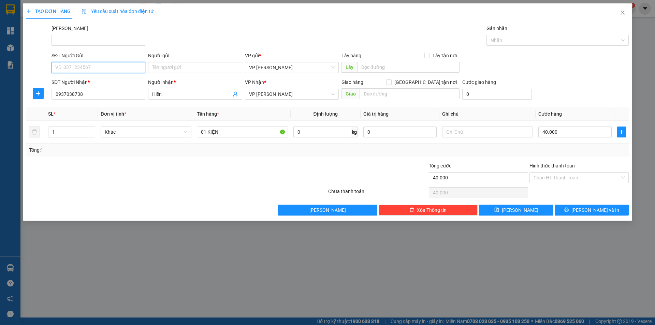
click at [88, 67] on input "SĐT Người Gửi" at bounding box center [99, 67] width 94 height 11
click at [95, 83] on div "0903083004 - PANDA" at bounding box center [99, 81] width 86 height 8
type input "0903083004"
type input "PANDA"
click at [597, 213] on span "[PERSON_NAME] và In" at bounding box center [596, 210] width 48 height 8
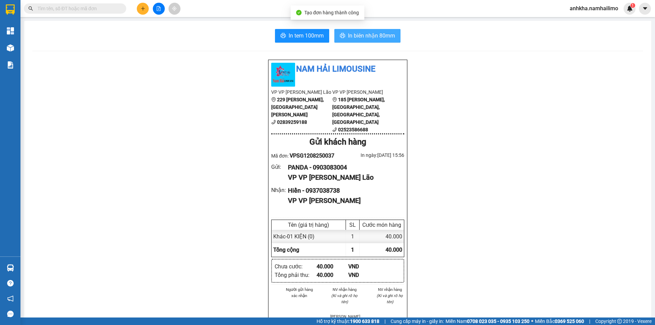
click at [365, 41] on button "In biên nhận 80mm" at bounding box center [367, 36] width 66 height 14
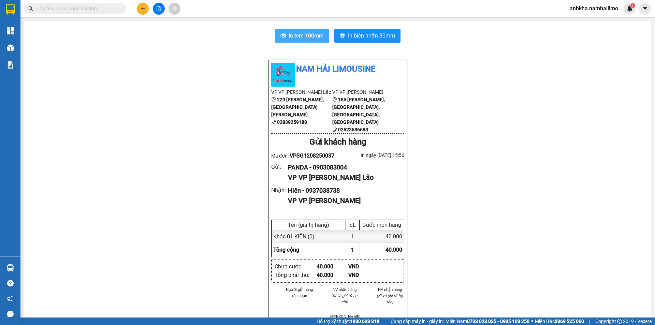
click at [291, 32] on span "In tem 100mm" at bounding box center [306, 35] width 35 height 9
click at [148, 10] on button at bounding box center [143, 9] width 12 height 12
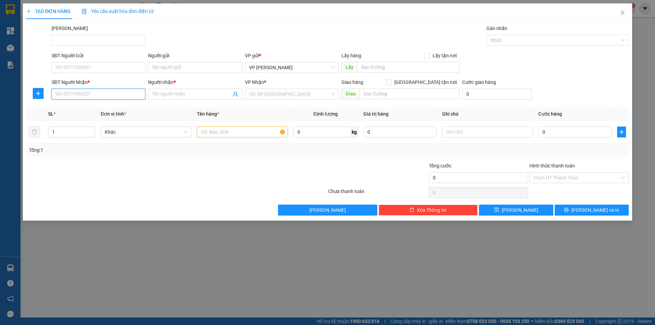
click at [95, 89] on input "SĐT Người Nhận *" at bounding box center [99, 94] width 94 height 11
click at [72, 117] on div "0908010901 - thoại" at bounding box center [99, 119] width 86 height 8
type input "0908010901"
type input "thoại"
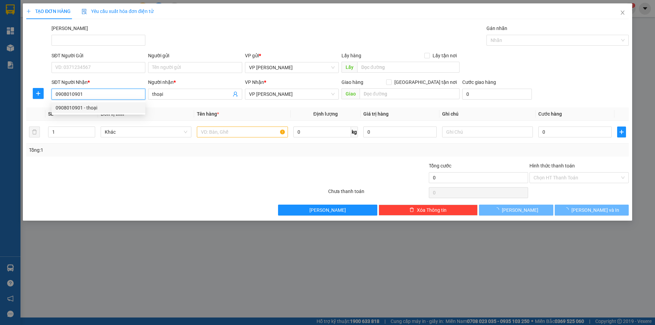
type input "40.000"
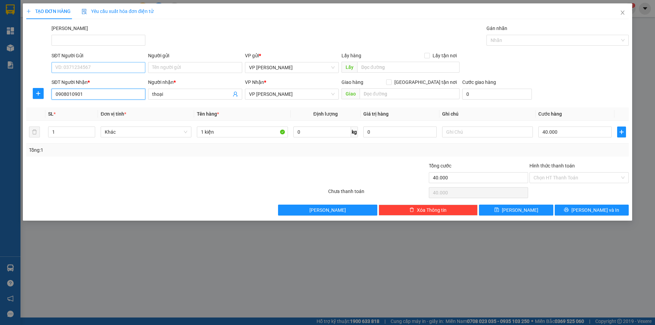
type input "0908010901"
click at [74, 68] on input "SĐT Người Gửi" at bounding box center [99, 67] width 94 height 11
click at [79, 102] on div "0903083004 - PANDA" at bounding box center [99, 103] width 86 height 8
type input "0903083004"
type input "PANDA"
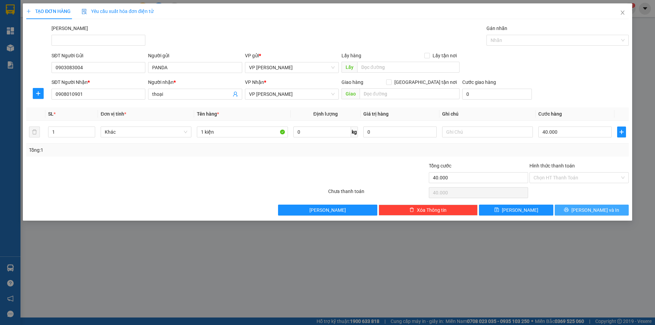
click at [585, 212] on button "[PERSON_NAME] và In" at bounding box center [592, 210] width 74 height 11
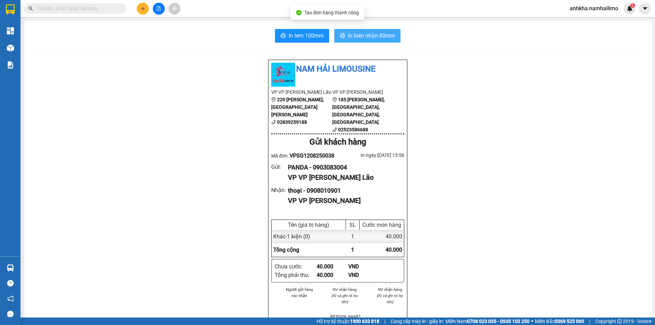
click at [375, 32] on span "In biên nhận 80mm" at bounding box center [371, 35] width 47 height 9
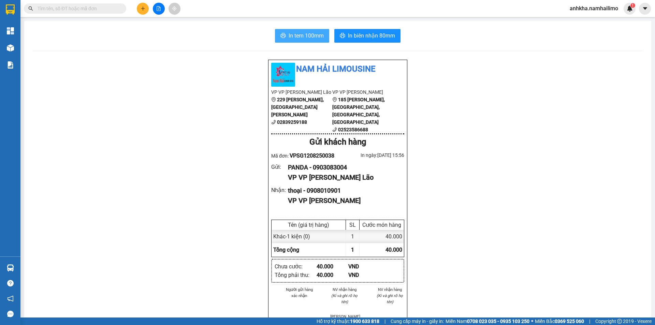
click at [297, 34] on span "In tem 100mm" at bounding box center [306, 35] width 35 height 9
click at [60, 10] on input "text" at bounding box center [78, 9] width 81 height 8
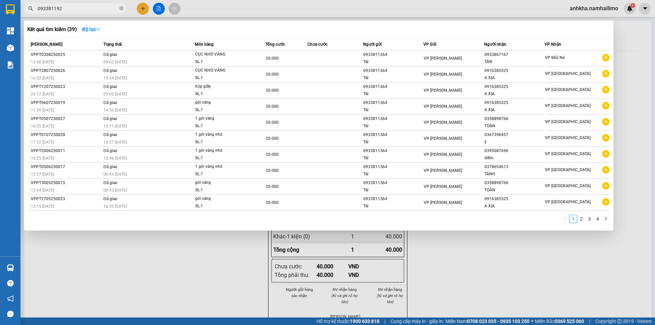
type input "0933811925"
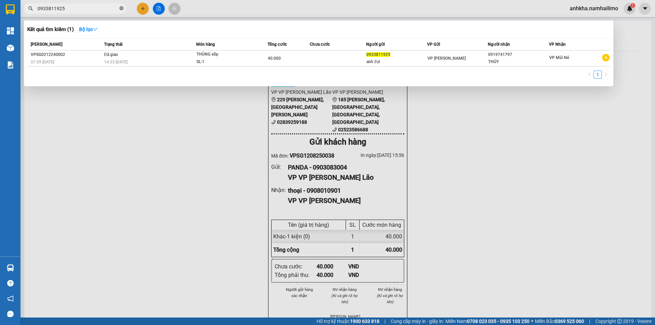
click at [120, 6] on icon "close-circle" at bounding box center [121, 8] width 4 height 4
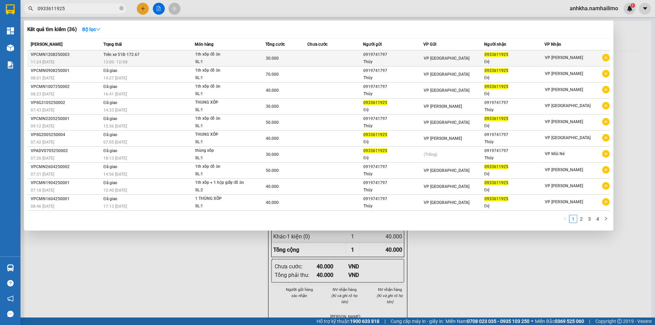
type input "0933611925"
click at [170, 63] on div "13:00 - 12/08" at bounding box center [148, 62] width 91 height 8
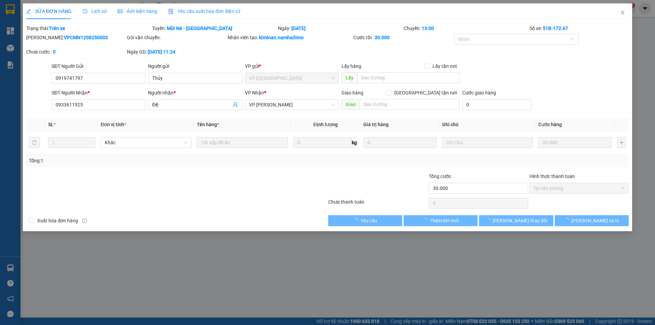
click at [103, 19] on div "SỬA ĐƠN HÀNG Lịch sử Ảnh kiện hàng Yêu cầu xuất hóa đơn điện tử Total Paid Fee …" at bounding box center [327, 114] width 603 height 223
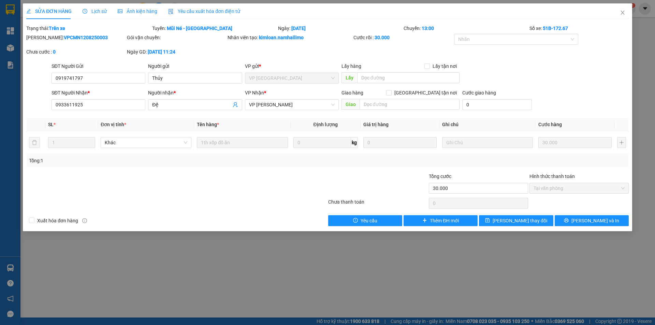
click at [102, 15] on div "Lịch sử" at bounding box center [95, 12] width 24 height 8
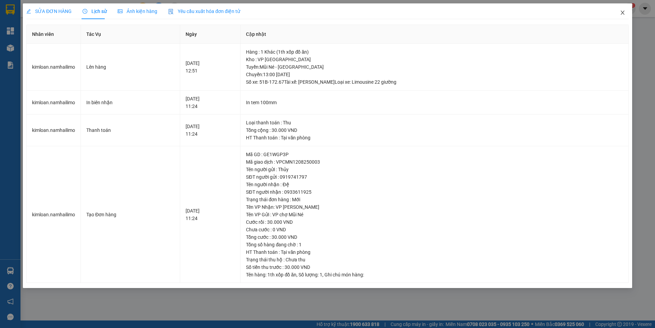
click at [621, 13] on icon "close" at bounding box center [622, 12] width 5 height 5
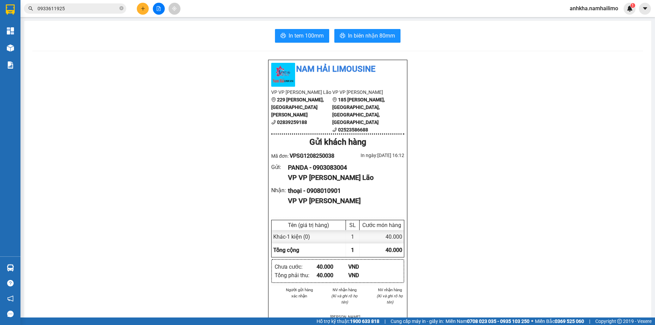
click at [152, 12] on div at bounding box center [158, 9] width 51 height 12
click at [141, 8] on icon "plus" at bounding box center [143, 8] width 5 height 5
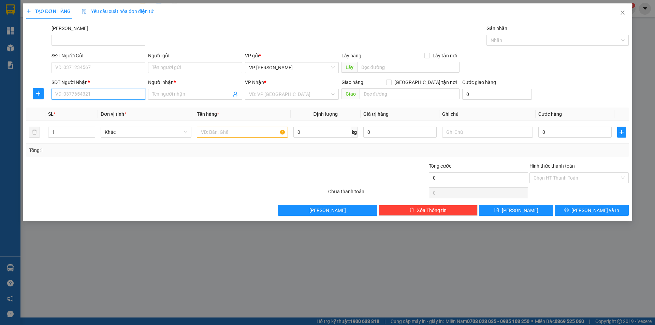
click at [84, 98] on input "SĐT Người Nhận *" at bounding box center [99, 94] width 94 height 11
click at [73, 98] on input "280" at bounding box center [99, 94] width 94 height 11
click at [73, 107] on div "0888802280 - VÕ TRINH" at bounding box center [99, 108] width 86 height 8
type input "0888802280"
type input "VÕ TRINH"
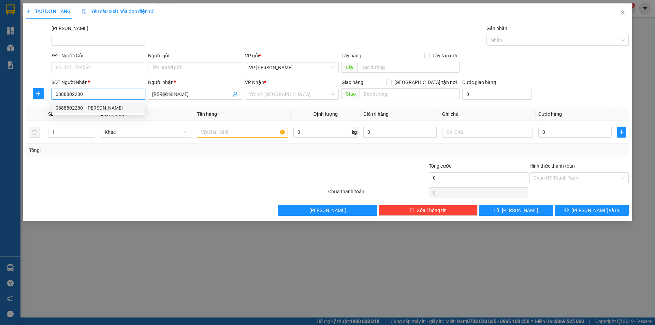
type input "30.000"
type input "0888802280"
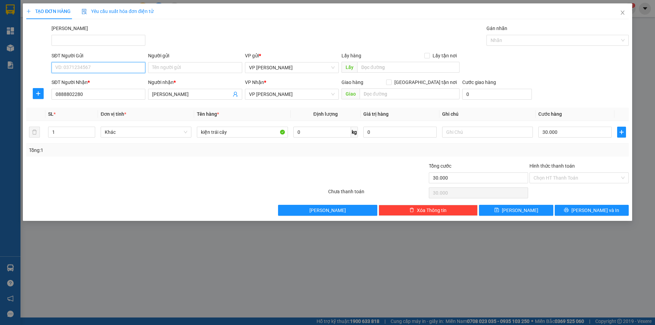
click at [90, 66] on input "SĐT Người Gửi" at bounding box center [99, 67] width 94 height 11
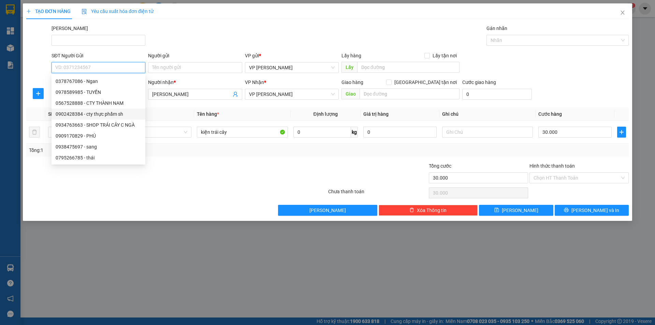
click at [89, 116] on div "0902428384 - cty thực phẩm sh" at bounding box center [99, 114] width 86 height 8
type input "0902428384"
type input "cty thực phẩm sh"
type input "40.000"
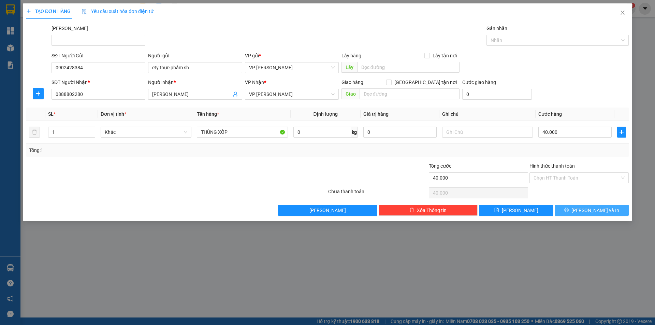
click at [569, 213] on span "printer" at bounding box center [566, 209] width 5 height 5
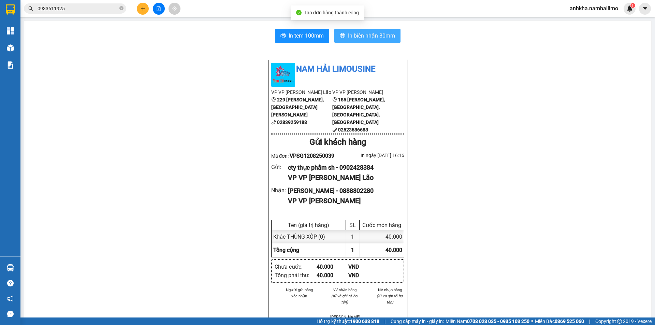
click at [358, 33] on span "In biên nhận 80mm" at bounding box center [371, 35] width 47 height 9
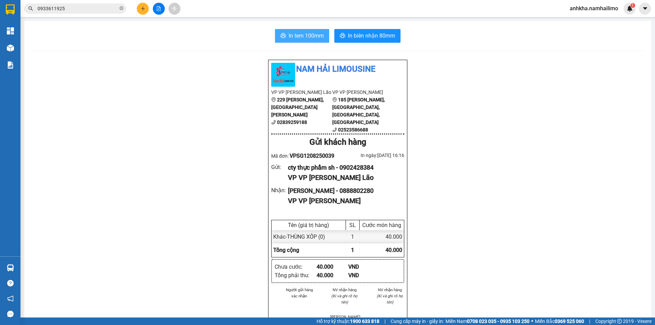
click at [310, 31] on span "In tem 100mm" at bounding box center [306, 35] width 35 height 9
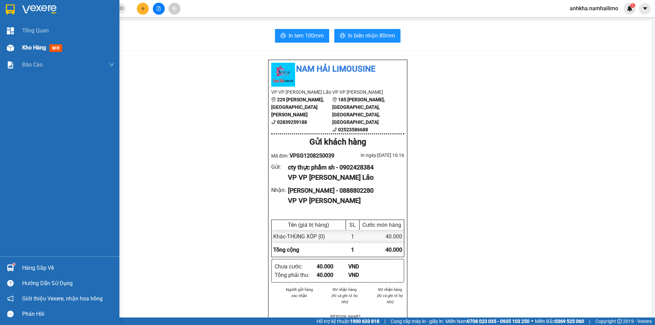
click at [12, 42] on div at bounding box center [10, 48] width 12 height 12
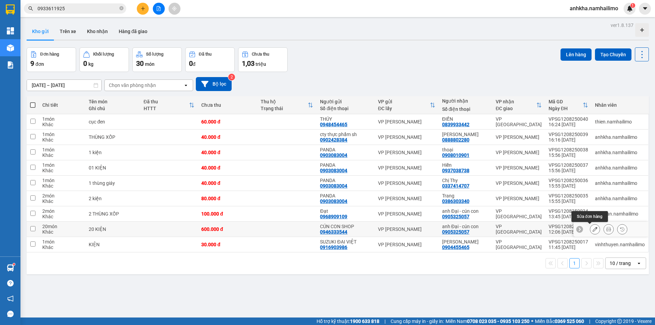
click at [593, 230] on icon at bounding box center [595, 229] width 5 height 5
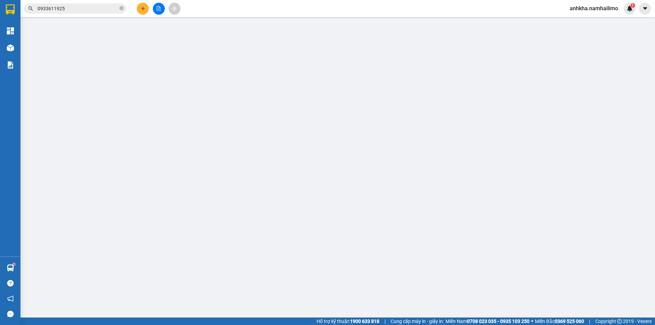
type input "0946333544"
type input "CÚN CON SHOP"
type input "0905325057"
type input "anh Đại - cún con"
type input "600.000"
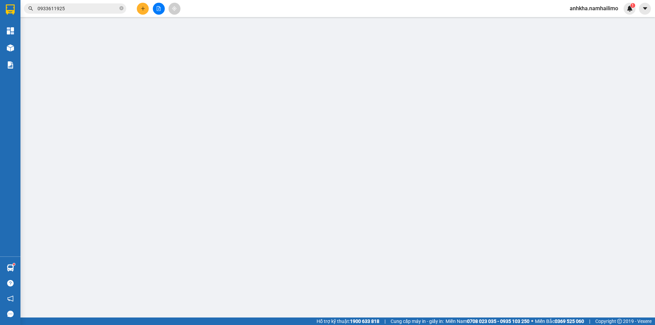
type input "600.000"
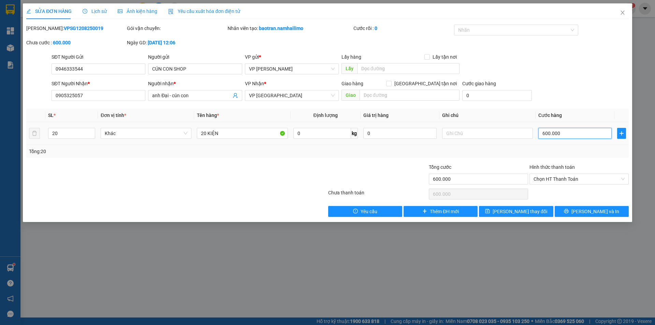
click at [567, 134] on input "600.000" at bounding box center [574, 133] width 73 height 11
click at [119, 278] on div "SỬA ĐƠN HÀNG Lịch sử Ảnh kiện hàng Yêu cầu xuất hóa đơn điện tử Total Paid Fee …" at bounding box center [327, 162] width 655 height 325
click at [625, 15] on icon "close" at bounding box center [622, 12] width 5 height 5
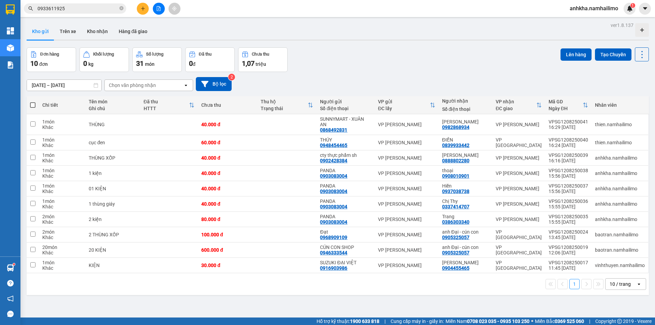
click at [144, 10] on icon "plus" at bounding box center [143, 8] width 5 height 5
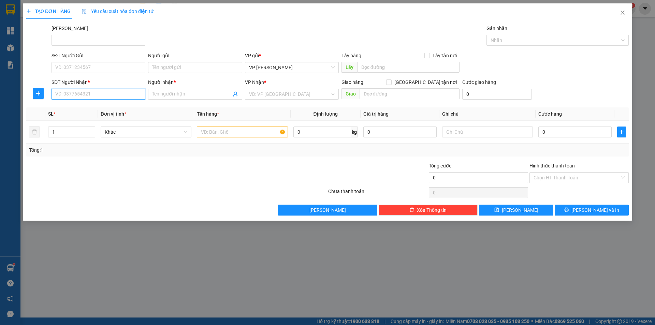
click at [79, 90] on input "SĐT Người Nhận *" at bounding box center [99, 94] width 94 height 11
type input "0815637375"
drag, startPoint x: 99, startPoint y: 105, endPoint x: 70, endPoint y: 108, distance: 29.2
click at [70, 108] on div "Transit Pickup Surcharge Ids Transit Deliver Surcharge Ids Transit Deliver Surc…" at bounding box center [327, 120] width 603 height 191
drag, startPoint x: 92, startPoint y: 92, endPoint x: 48, endPoint y: 96, distance: 43.8
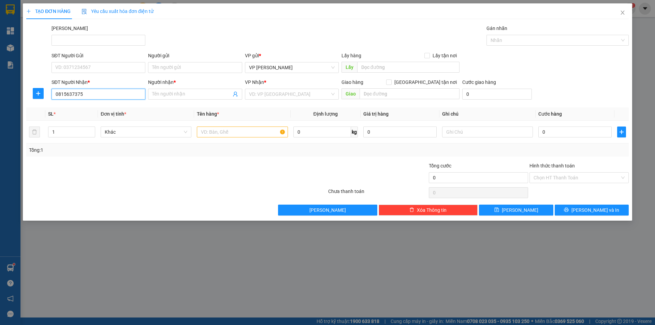
click at [48, 96] on div "SĐT Người Nhận * 0815637375 0815637375 Người nhận * Tên người nhận VP Nhận * VD…" at bounding box center [328, 90] width 604 height 24
click at [102, 96] on input "0815637375" at bounding box center [99, 94] width 94 height 11
click at [85, 104] on div "Transit Pickup Surcharge Ids Transit Deliver Surcharge Ids Transit Deliver Surc…" at bounding box center [327, 120] width 603 height 191
click at [162, 95] on input "Người nhận *" at bounding box center [191, 94] width 79 height 8
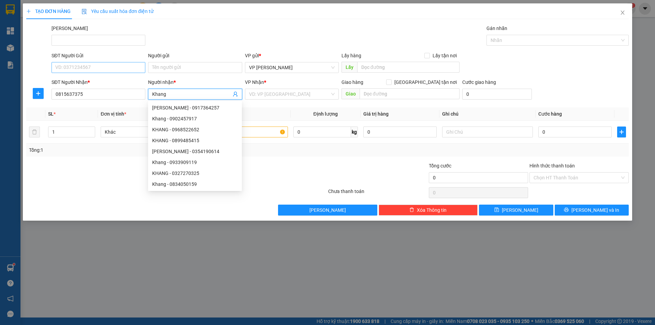
type input "Khang"
click at [80, 70] on input "SĐT Người Gửi" at bounding box center [99, 67] width 94 height 11
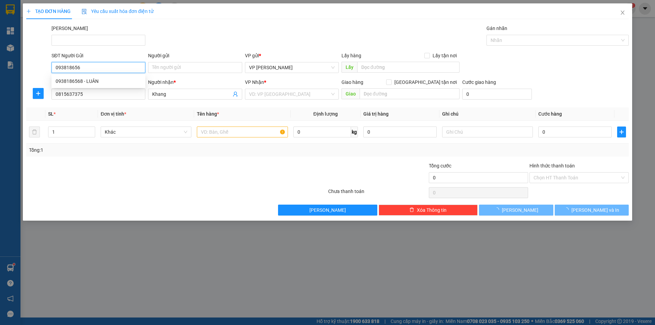
type input "0938186568"
click at [111, 76] on div "0938186568 - LUÂN" at bounding box center [99, 81] width 94 height 11
type input "LUÂN"
type input "100.000"
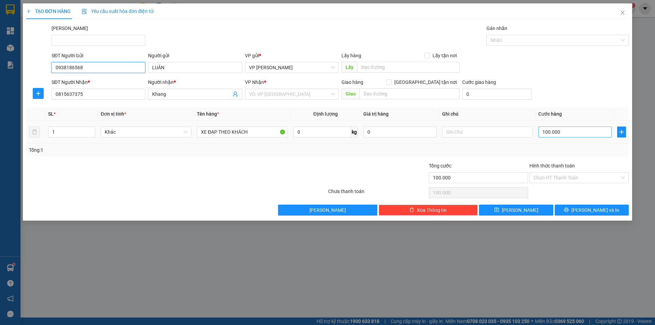
type input "0938186568"
click at [567, 134] on input "100.000" at bounding box center [574, 132] width 73 height 11
type input "3"
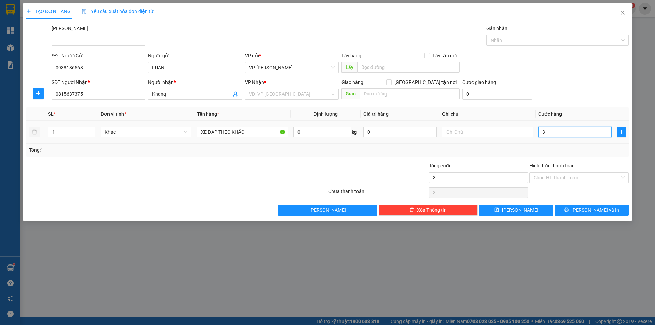
type input "30"
type input "30.000"
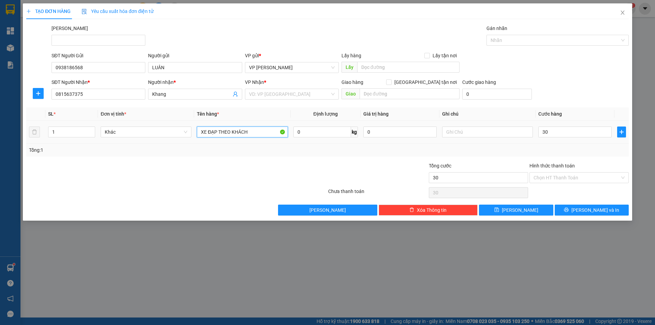
type input "30.000"
click at [248, 132] on input "XE ĐẠP THEO KHÁCH" at bounding box center [242, 132] width 91 height 11
drag, startPoint x: 248, startPoint y: 132, endPoint x: 243, endPoint y: 132, distance: 5.5
click at [243, 132] on input "XE ĐẠP THEO KHÁCH" at bounding box center [242, 132] width 91 height 11
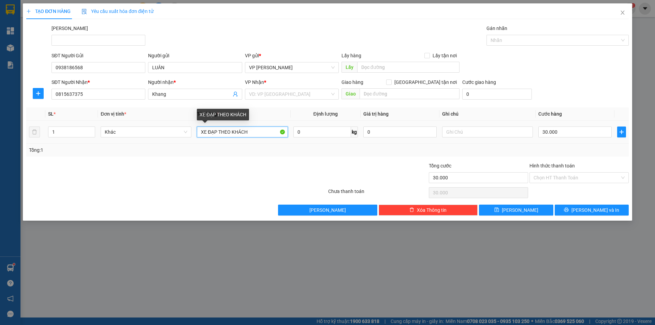
click at [243, 132] on input "XE ĐẠP THEO KHÁCH" at bounding box center [242, 132] width 91 height 11
type input "1 kiện"
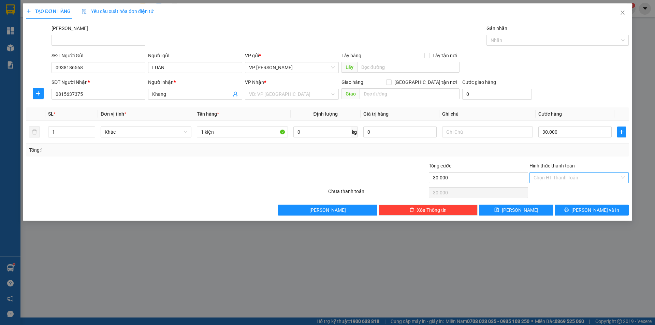
click at [571, 182] on input "Hình thức thanh toán" at bounding box center [577, 178] width 86 height 10
click at [561, 191] on div "Tại văn phòng" at bounding box center [579, 192] width 91 height 8
type input "0"
click at [570, 208] on button "[PERSON_NAME] và In" at bounding box center [592, 210] width 74 height 11
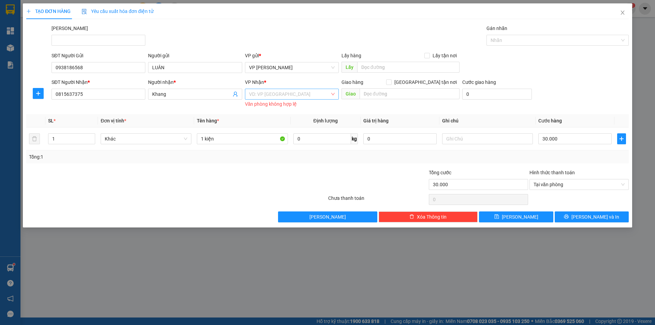
click at [302, 91] on input "search" at bounding box center [289, 94] width 81 height 10
click at [285, 130] on div "VP [PERSON_NAME]" at bounding box center [292, 130] width 86 height 8
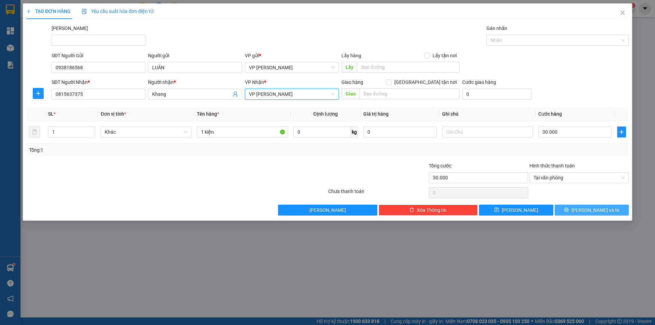
click at [586, 212] on button "[PERSON_NAME] và In" at bounding box center [592, 210] width 74 height 11
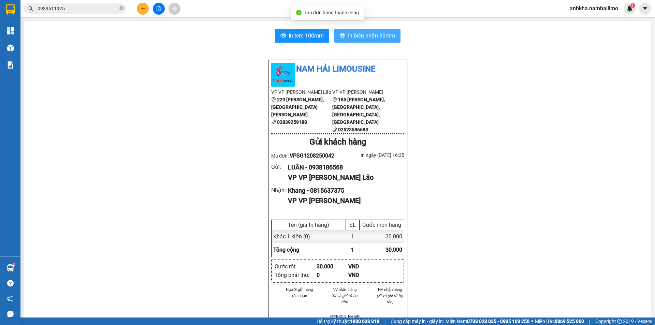
click at [355, 33] on span "In biên nhận 80mm" at bounding box center [371, 35] width 47 height 9
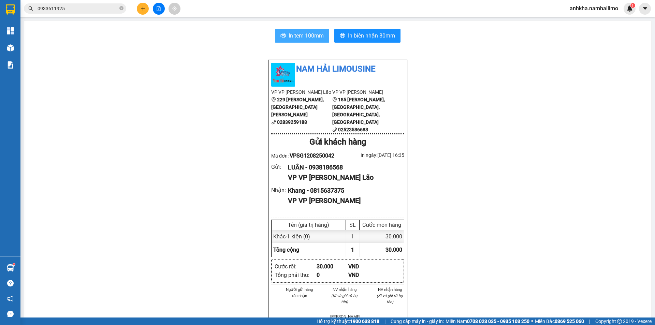
drag, startPoint x: 282, startPoint y: 25, endPoint x: 282, endPoint y: 29, distance: 4.1
click at [282, 28] on div "In tem 100mm In biên nhận 80mm Nam Hải Limousine VP VP Phạm Ngũ Lão 229 Phạm Ng…" at bounding box center [337, 317] width 627 height 592
click at [282, 29] on button "In tem 100mm" at bounding box center [302, 36] width 54 height 14
